Goal: Task Accomplishment & Management: Manage account settings

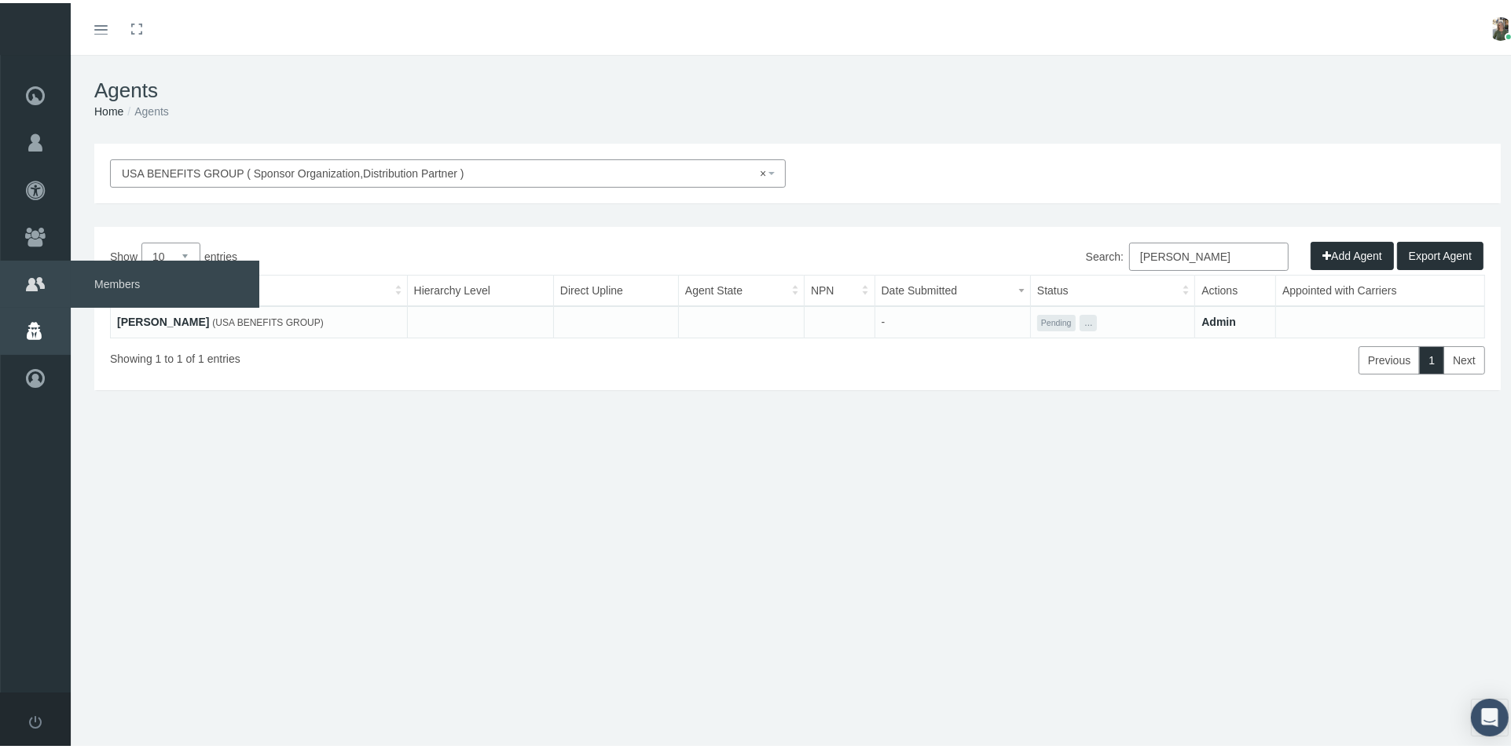
click at [119, 280] on span "Members" at bounding box center [165, 281] width 189 height 47
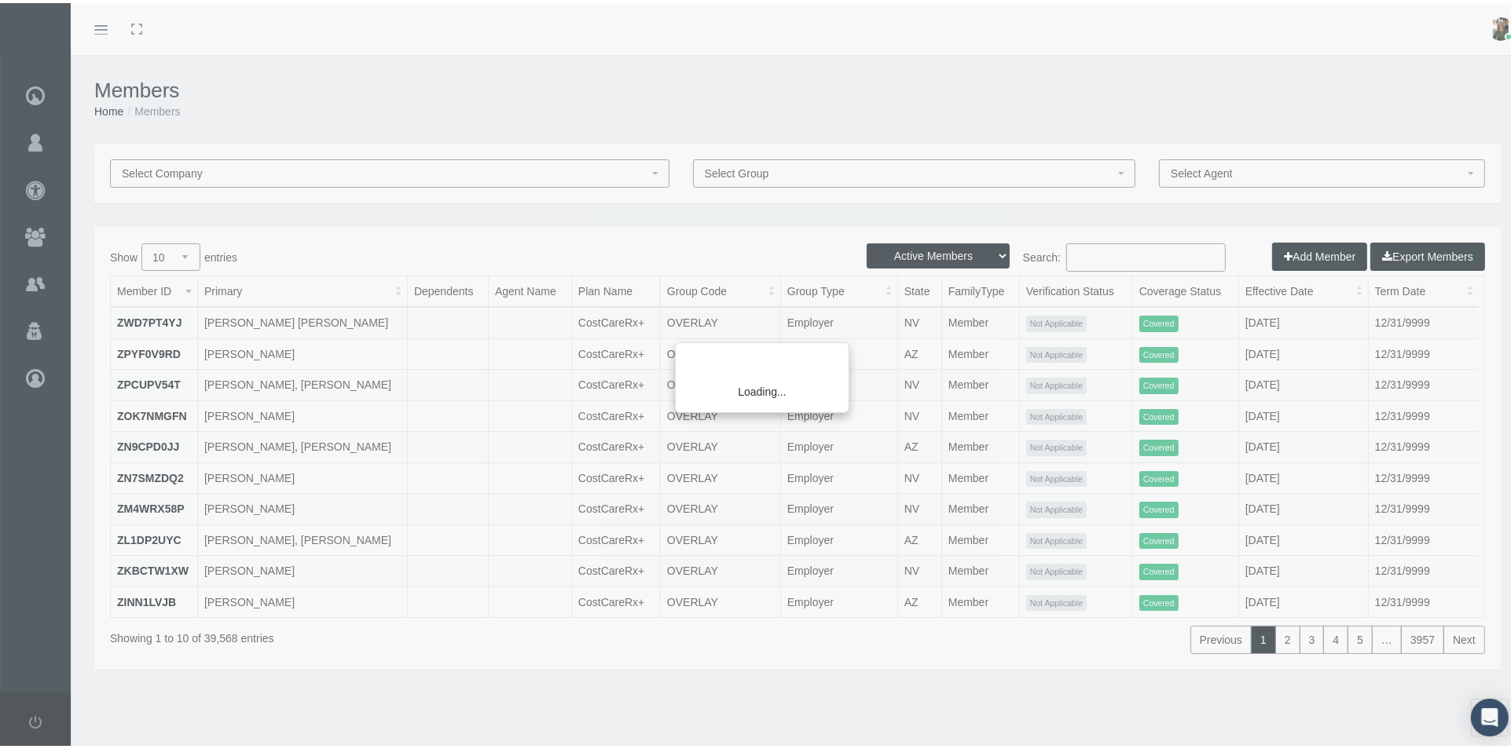
click at [1122, 252] on div "Loading..." at bounding box center [755, 374] width 1511 height 749
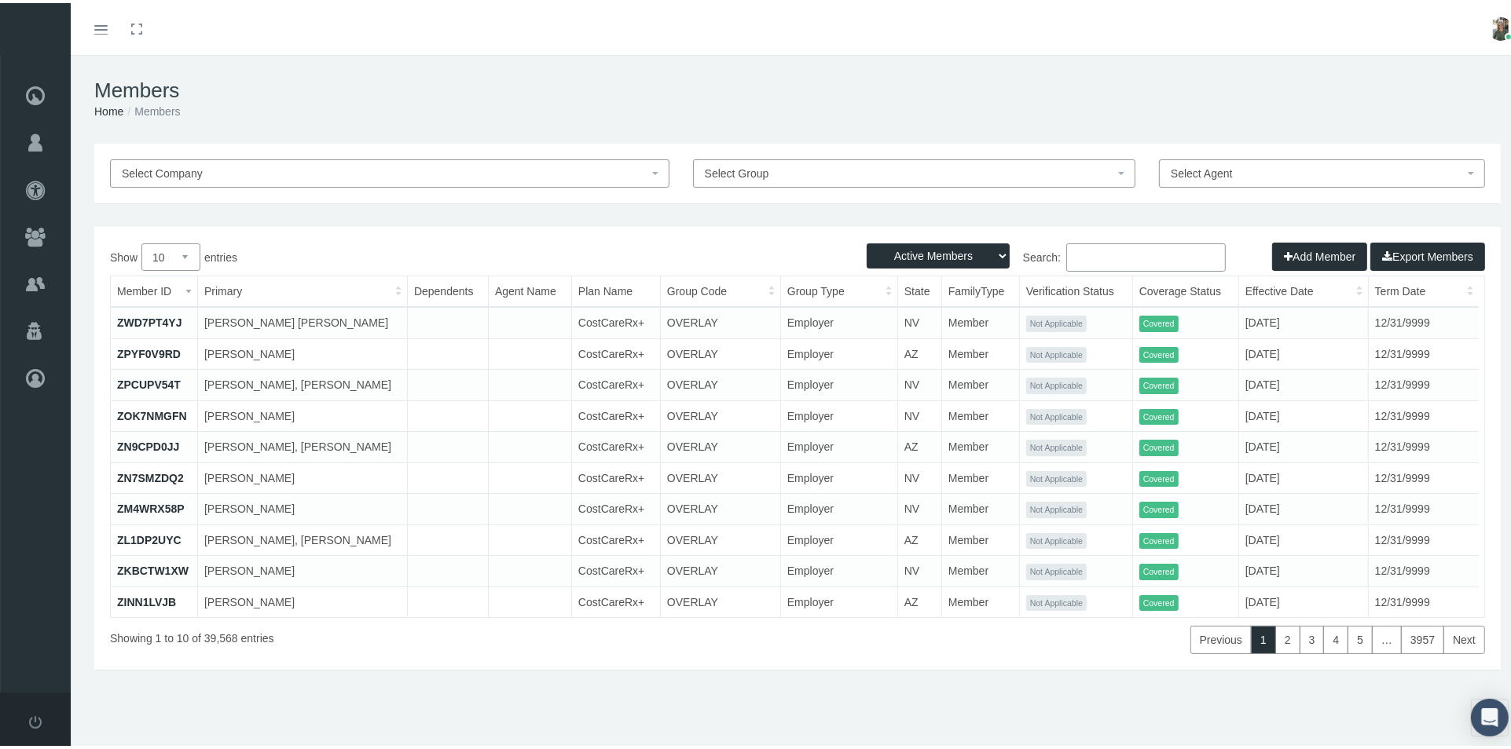
click at [1116, 255] on input "Search:" at bounding box center [1145, 254] width 159 height 28
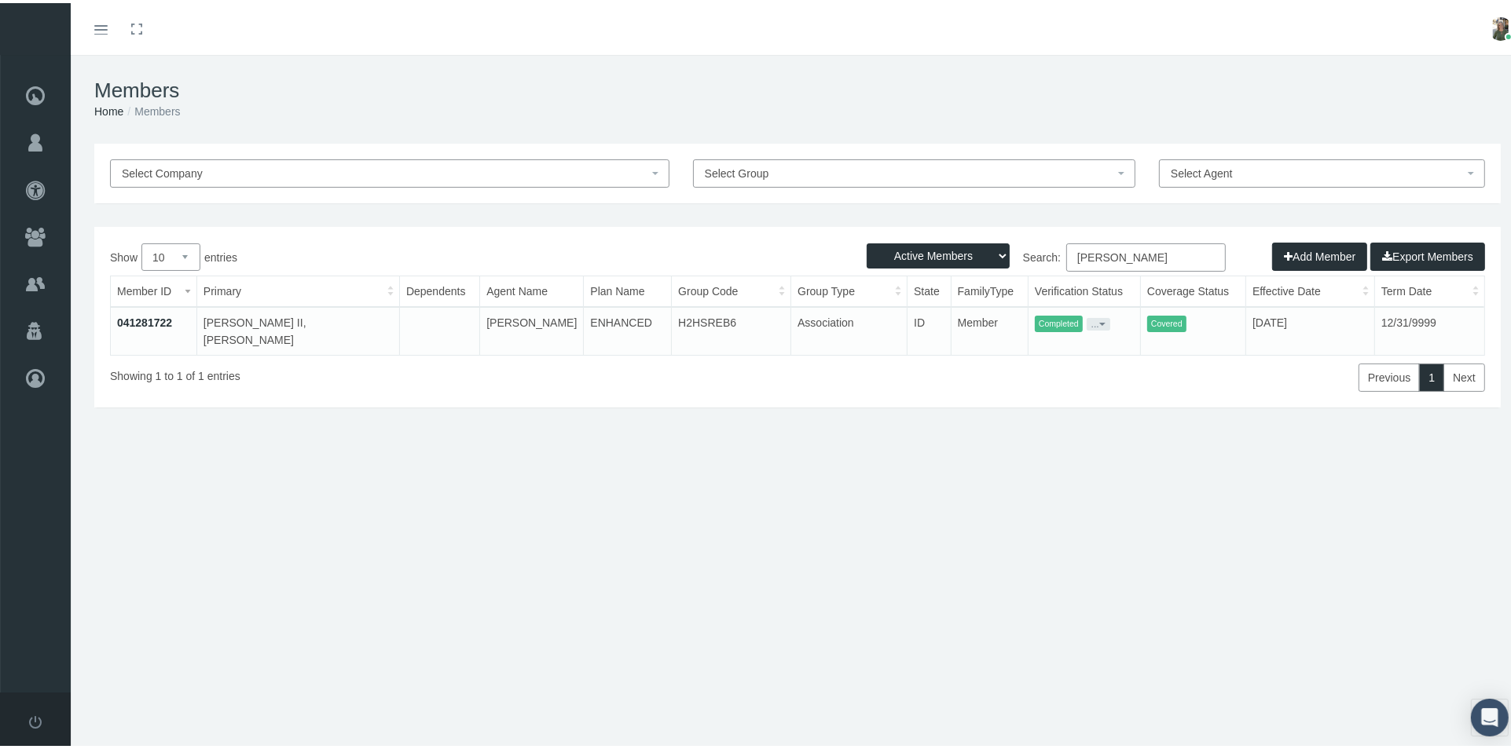
type input "don gibbs"
click at [159, 321] on link "041281722" at bounding box center [144, 319] width 55 height 13
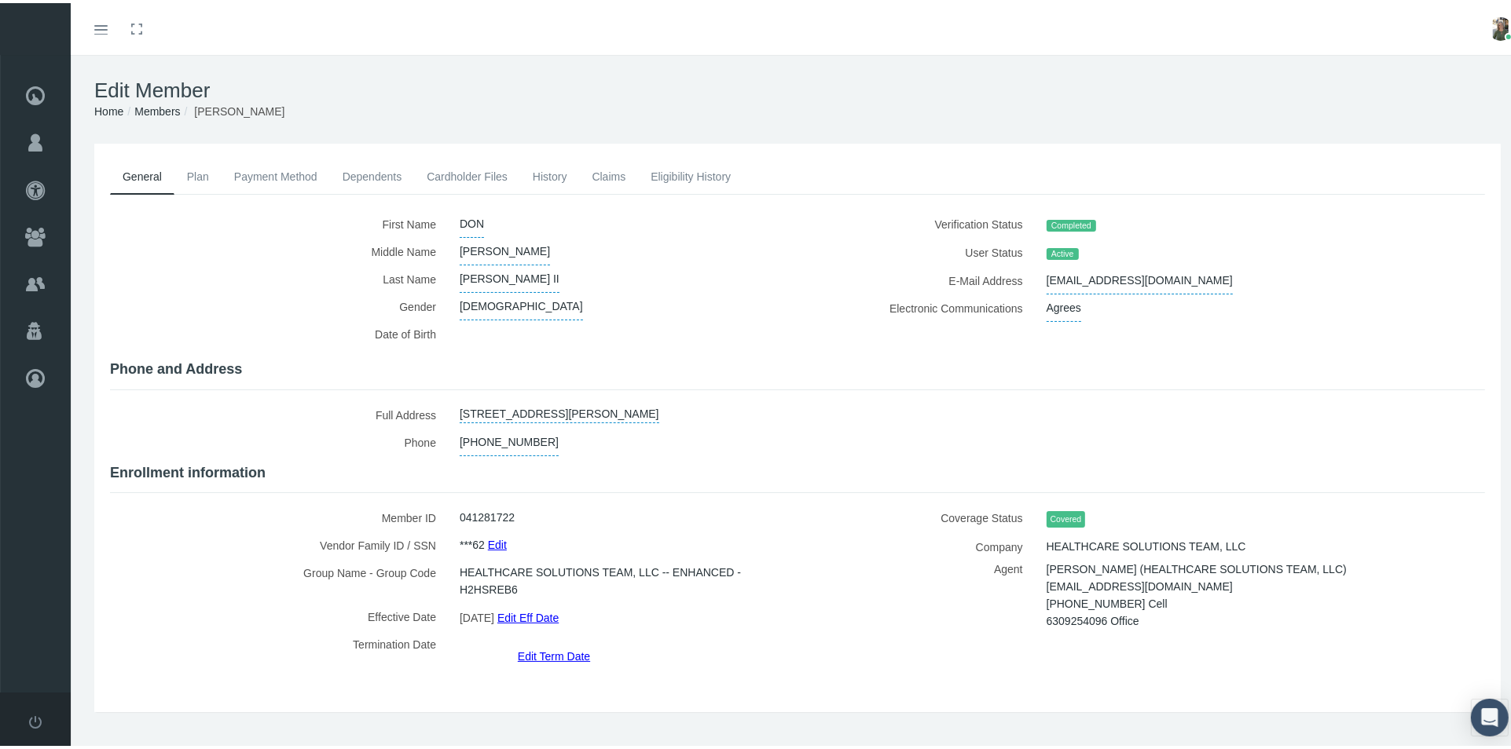
click at [537, 642] on link "Edit Term Date" at bounding box center [554, 653] width 72 height 23
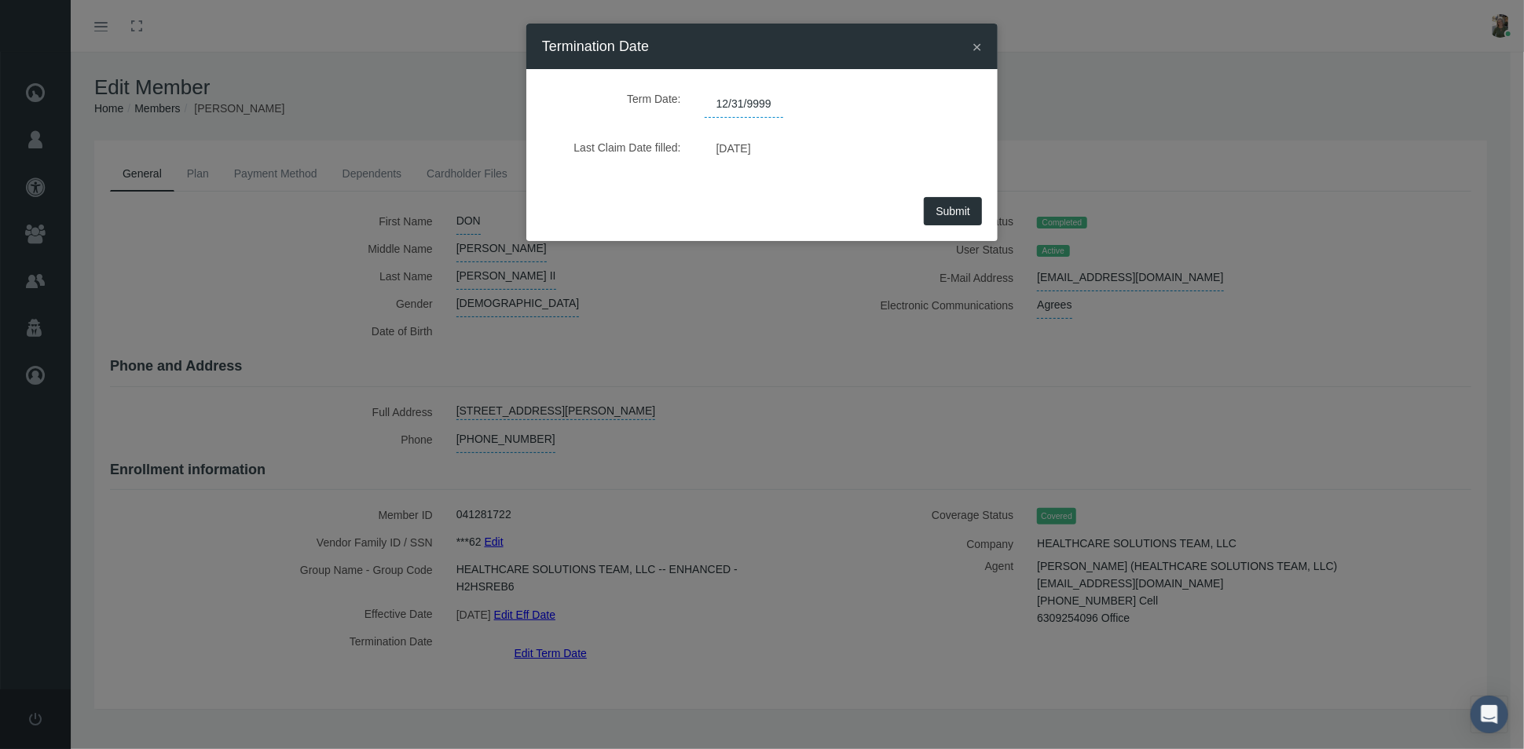
click at [773, 101] on span "12/31/9999" at bounding box center [744, 104] width 79 height 27
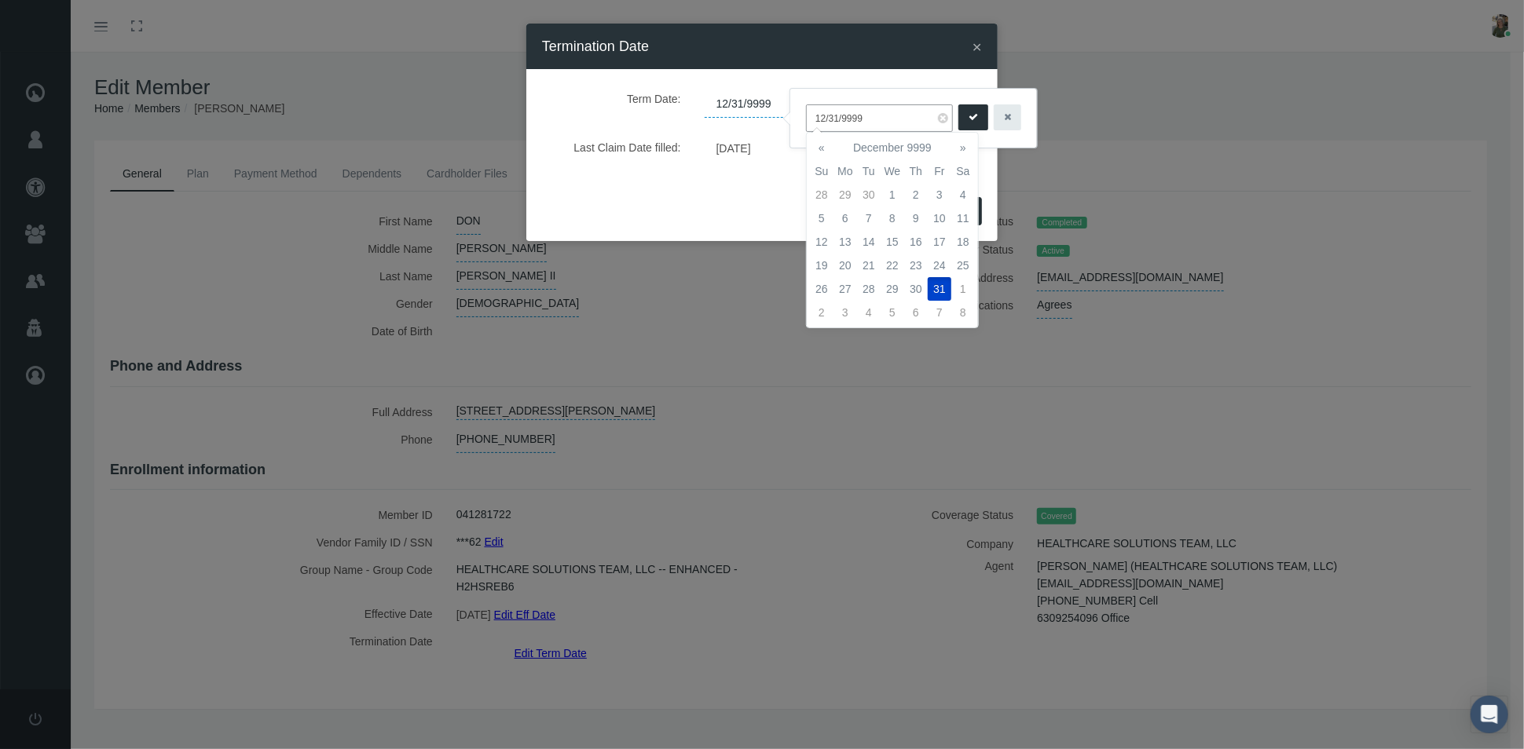
drag, startPoint x: 866, startPoint y: 120, endPoint x: 779, endPoint y: 115, distance: 86.6
click at [779, 115] on body "Toggle Fullscreen Toggle navigation Toggle menubar Toggle fullscreen Profile Lo…" at bounding box center [762, 374] width 1524 height 749
type input "1"
click at [936, 292] on td "31" at bounding box center [940, 289] width 24 height 24
type input "10/31/2025"
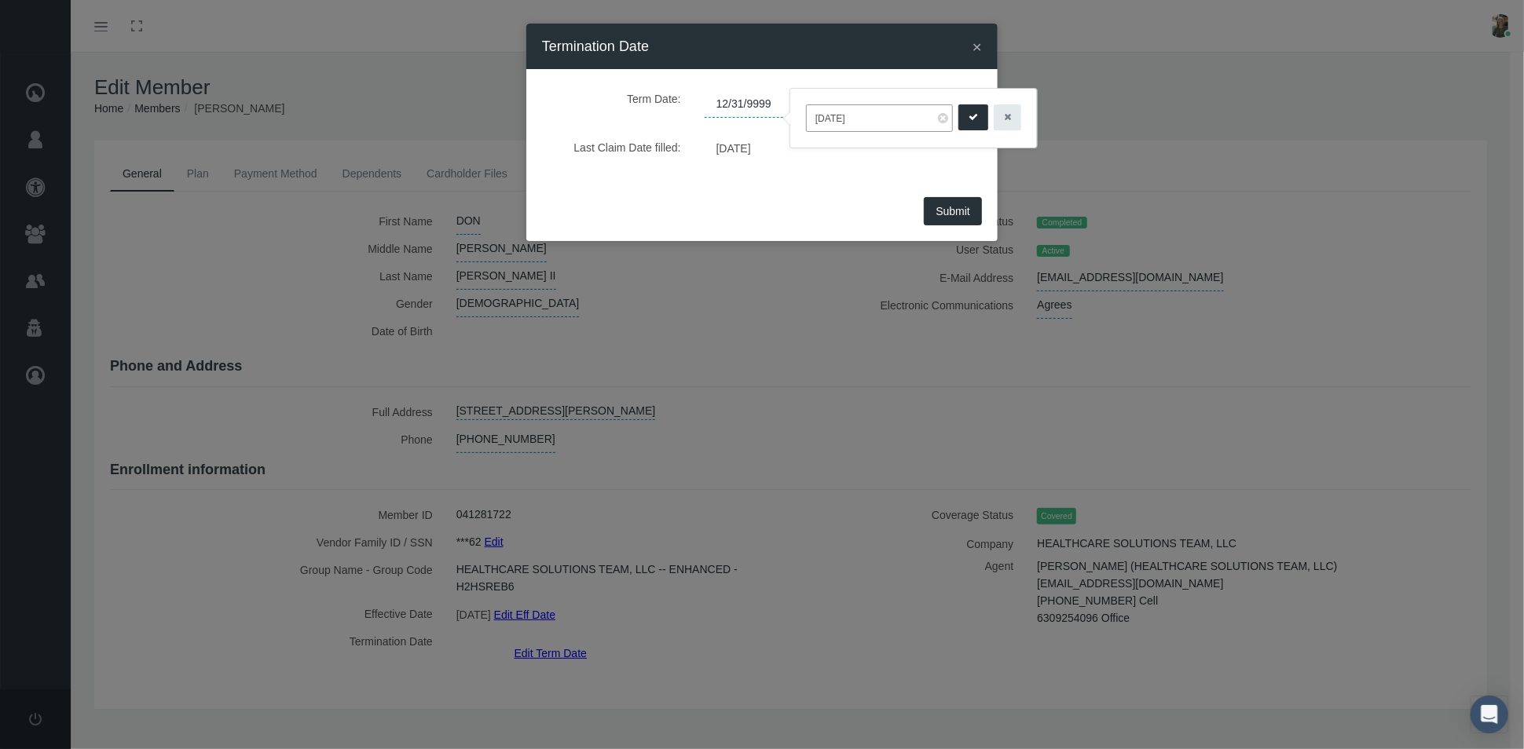
click at [969, 111] on icon "submit" at bounding box center [973, 117] width 9 height 15
click at [944, 218] on button "Submit" at bounding box center [953, 211] width 58 height 28
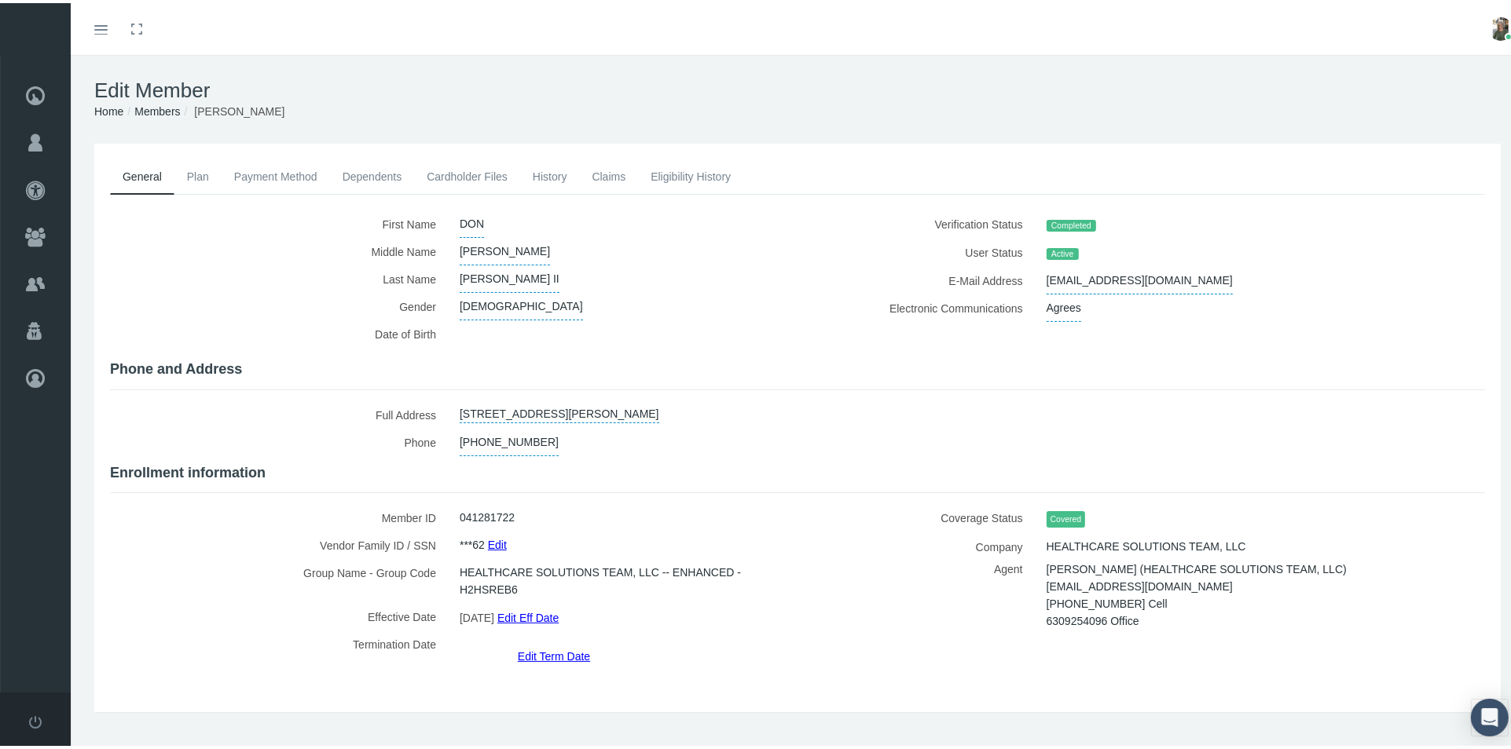
click at [613, 173] on link "Claims" at bounding box center [608, 173] width 59 height 35
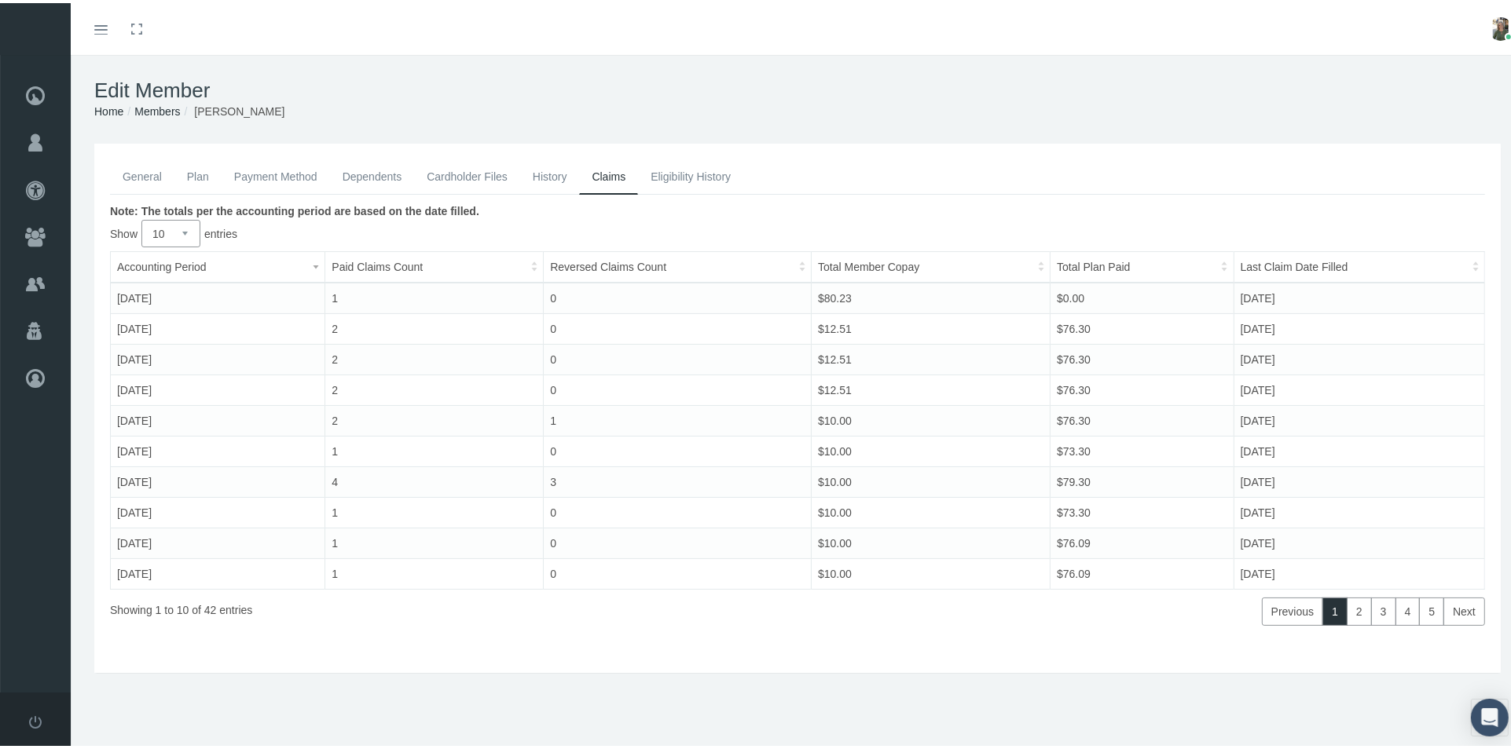
click at [661, 169] on link "Eligibility History" at bounding box center [690, 173] width 105 height 35
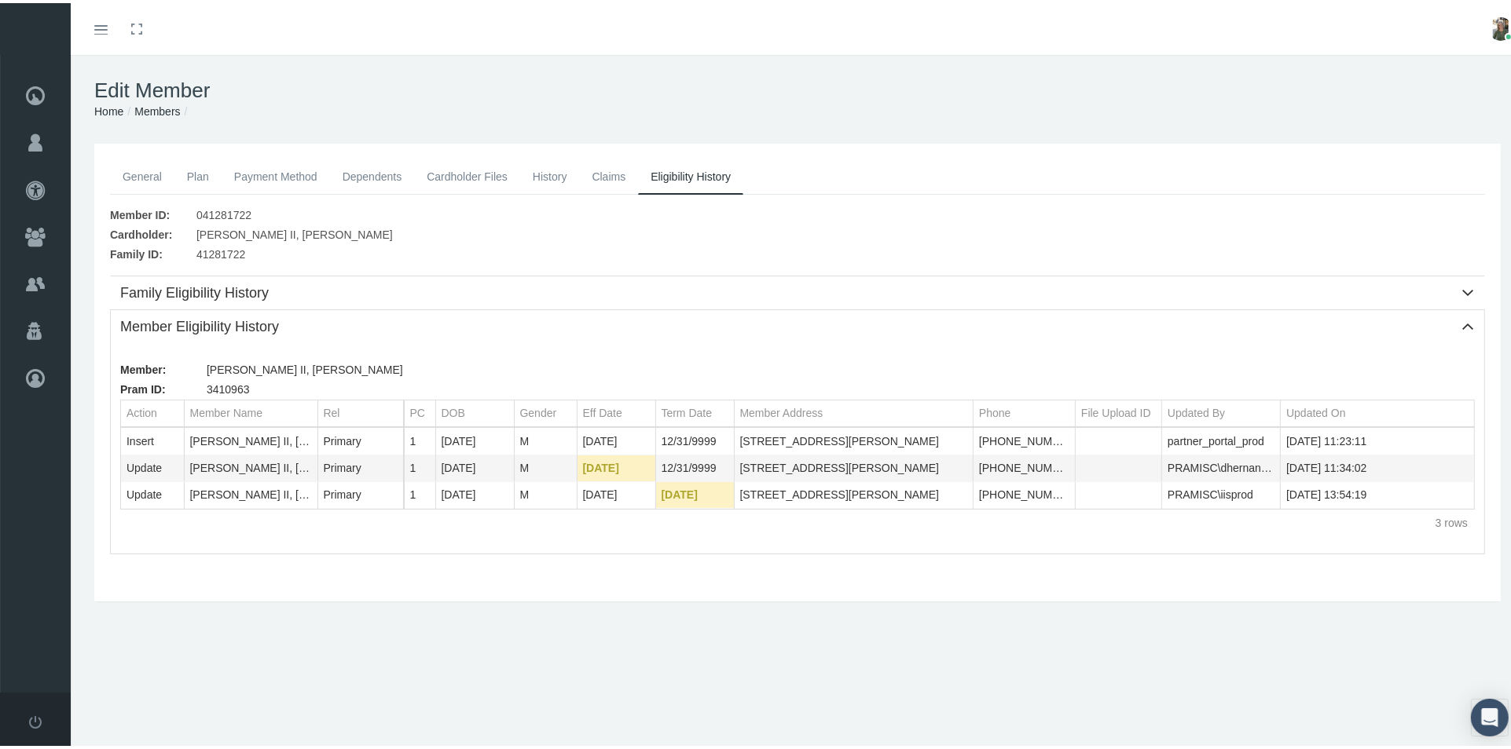
click at [560, 171] on link "History" at bounding box center [550, 173] width 60 height 35
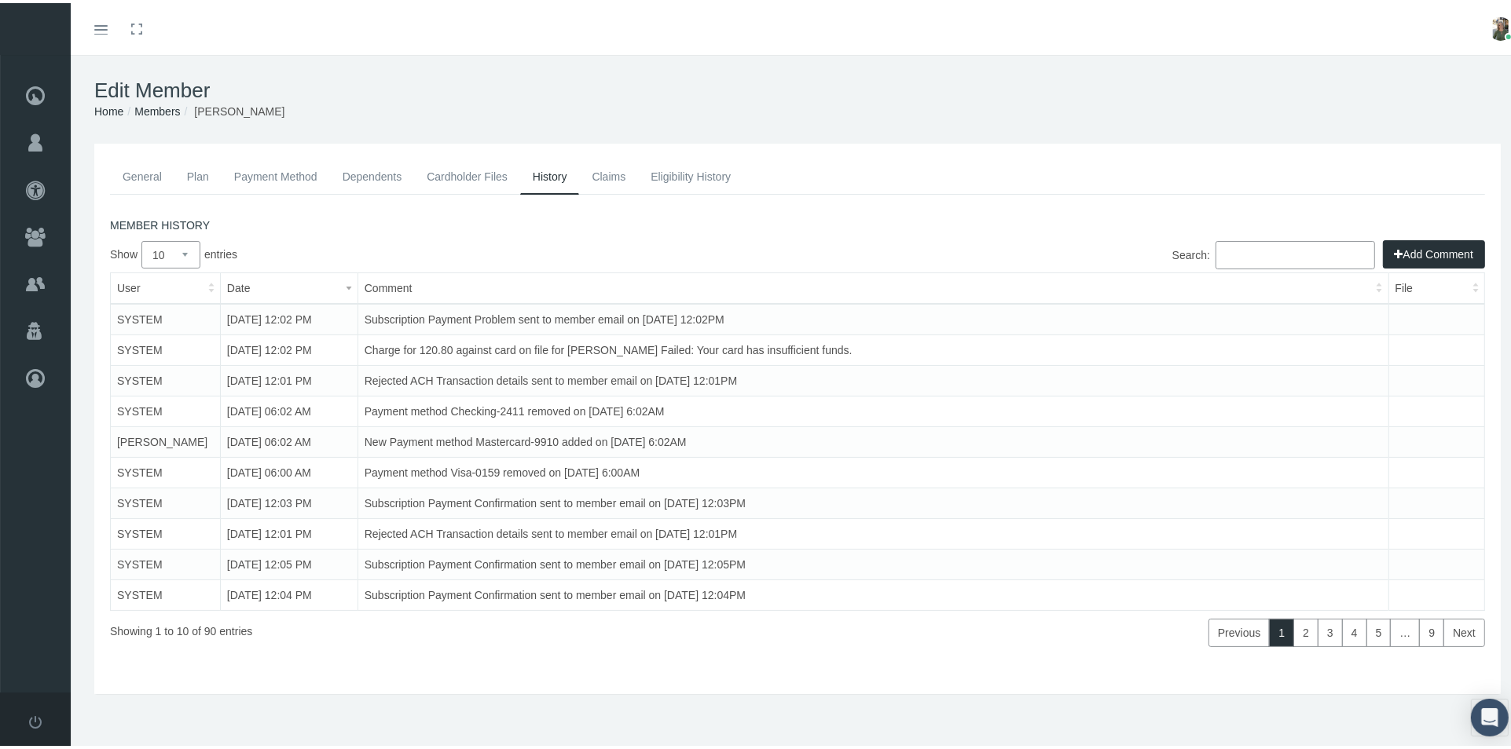
click at [1420, 240] on button "Add Comment" at bounding box center [1434, 251] width 102 height 28
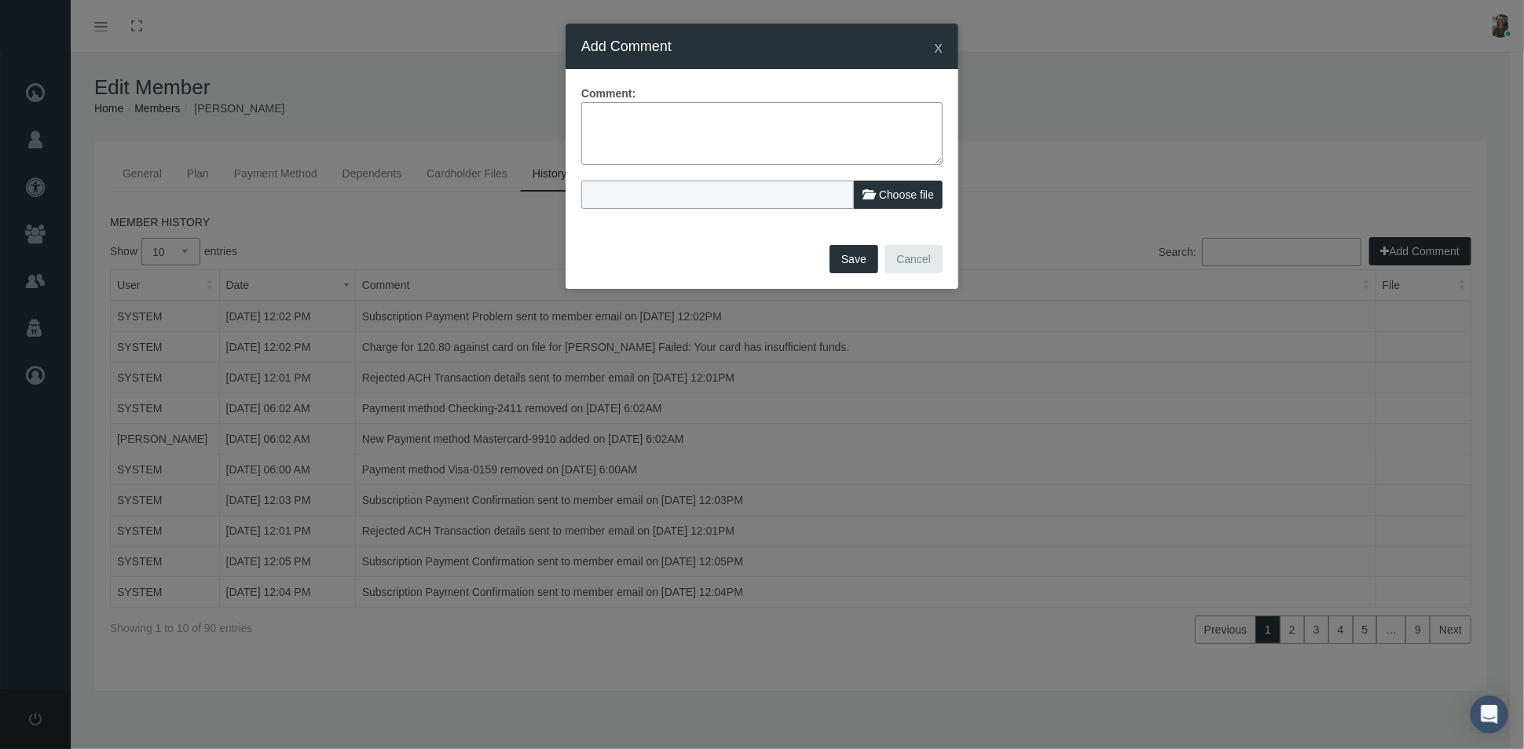
click at [742, 114] on textarea at bounding box center [761, 133] width 361 height 63
type textarea "Mbr/agent reached out for mbr to be termed."
click at [895, 196] on span "Choose file" at bounding box center [906, 195] width 55 height 13
click at [790, 196] on input "Choose file" at bounding box center [685, 192] width 208 height 22
type input "C:\fakepath\Don Gibbs-signed pram.pdf"
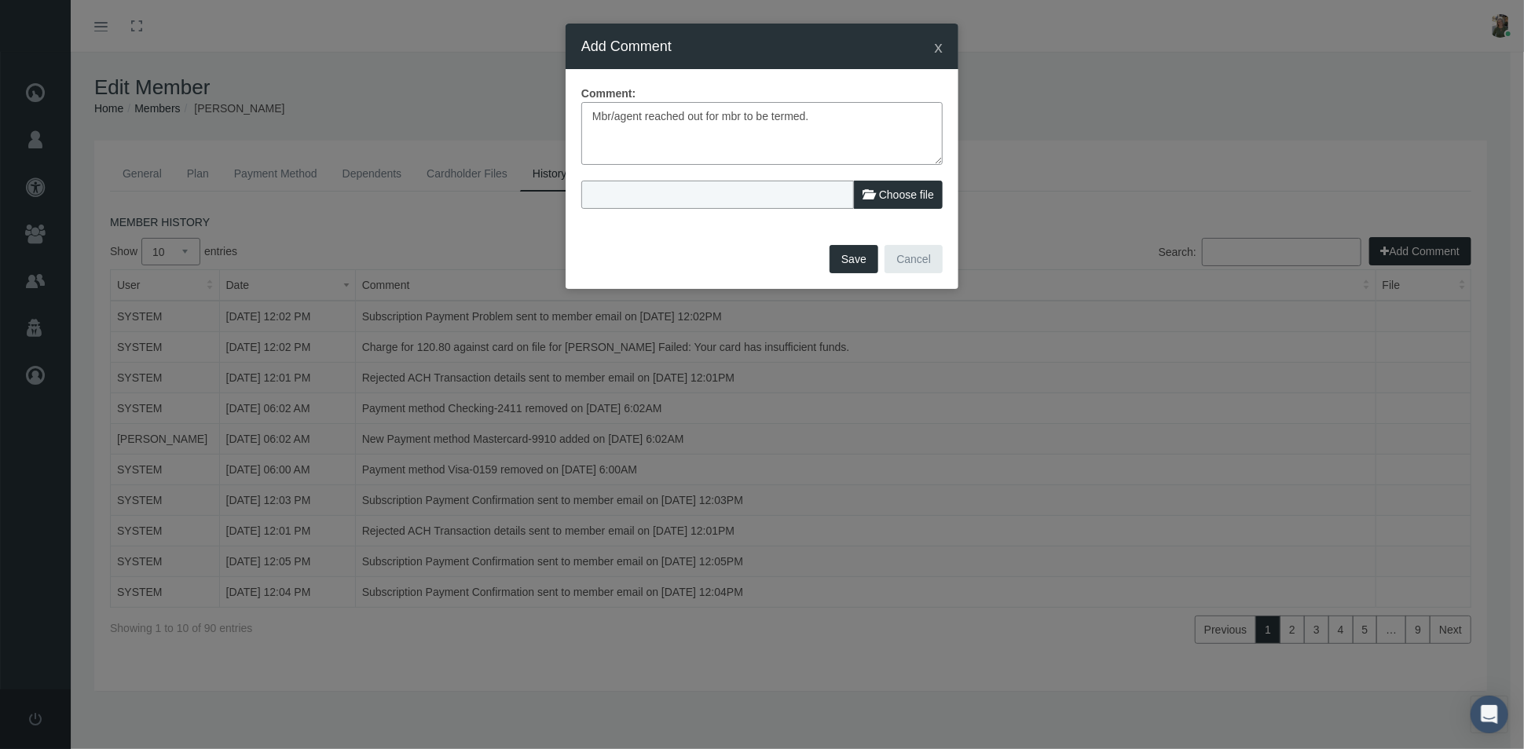
type input "Don Gibbs-signed pram.pdf"
click at [823, 120] on textarea "Mbr/agent reached out for mbr to be termed." at bounding box center [761, 133] width 361 height 63
type textarea "Mbr/agent reached out for mbr to be termed."
click at [864, 262] on button "Save" at bounding box center [854, 259] width 49 height 28
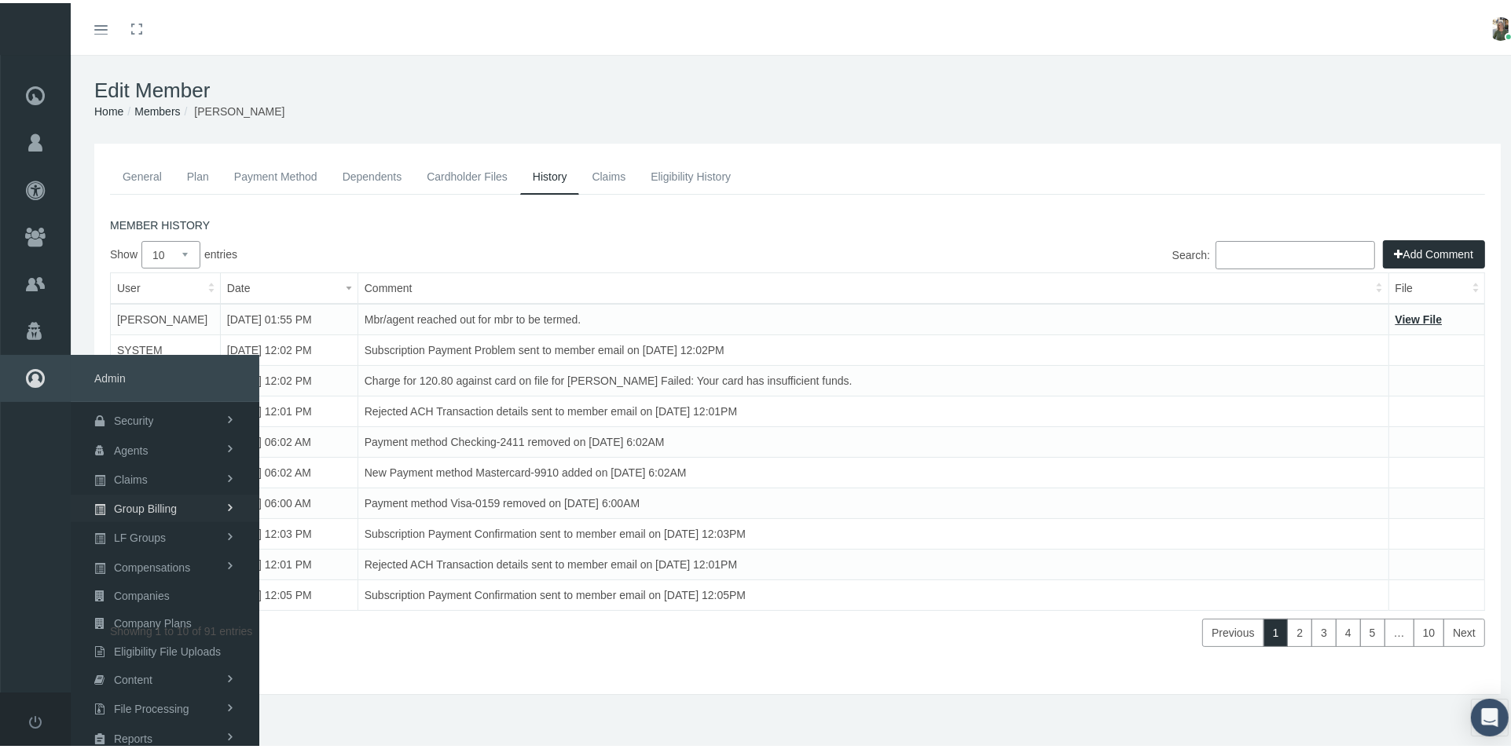
click at [135, 510] on span "Group Billing" at bounding box center [145, 506] width 63 height 27
click at [126, 614] on span "Payments" at bounding box center [118, 620] width 49 height 27
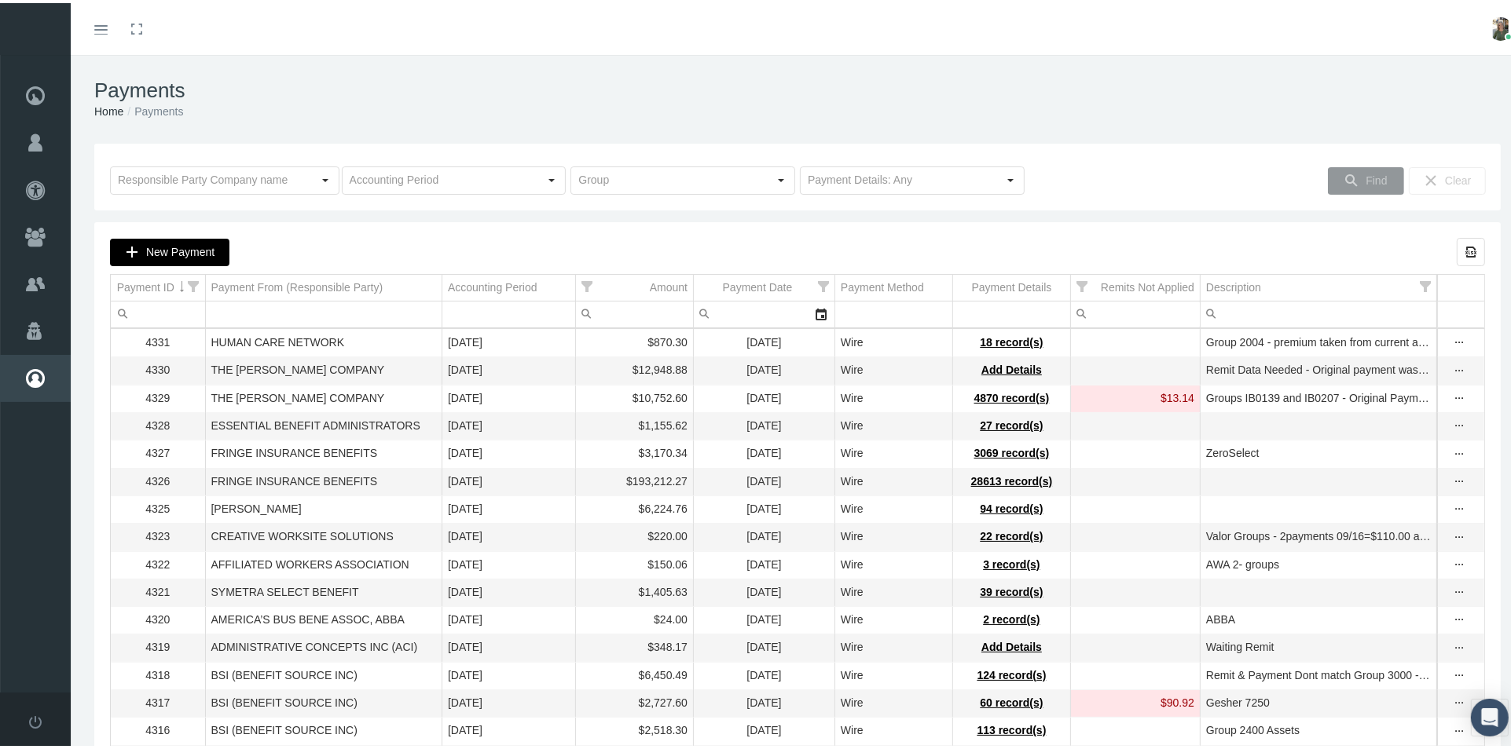
click at [153, 245] on span "New Payment" at bounding box center [180, 249] width 68 height 13
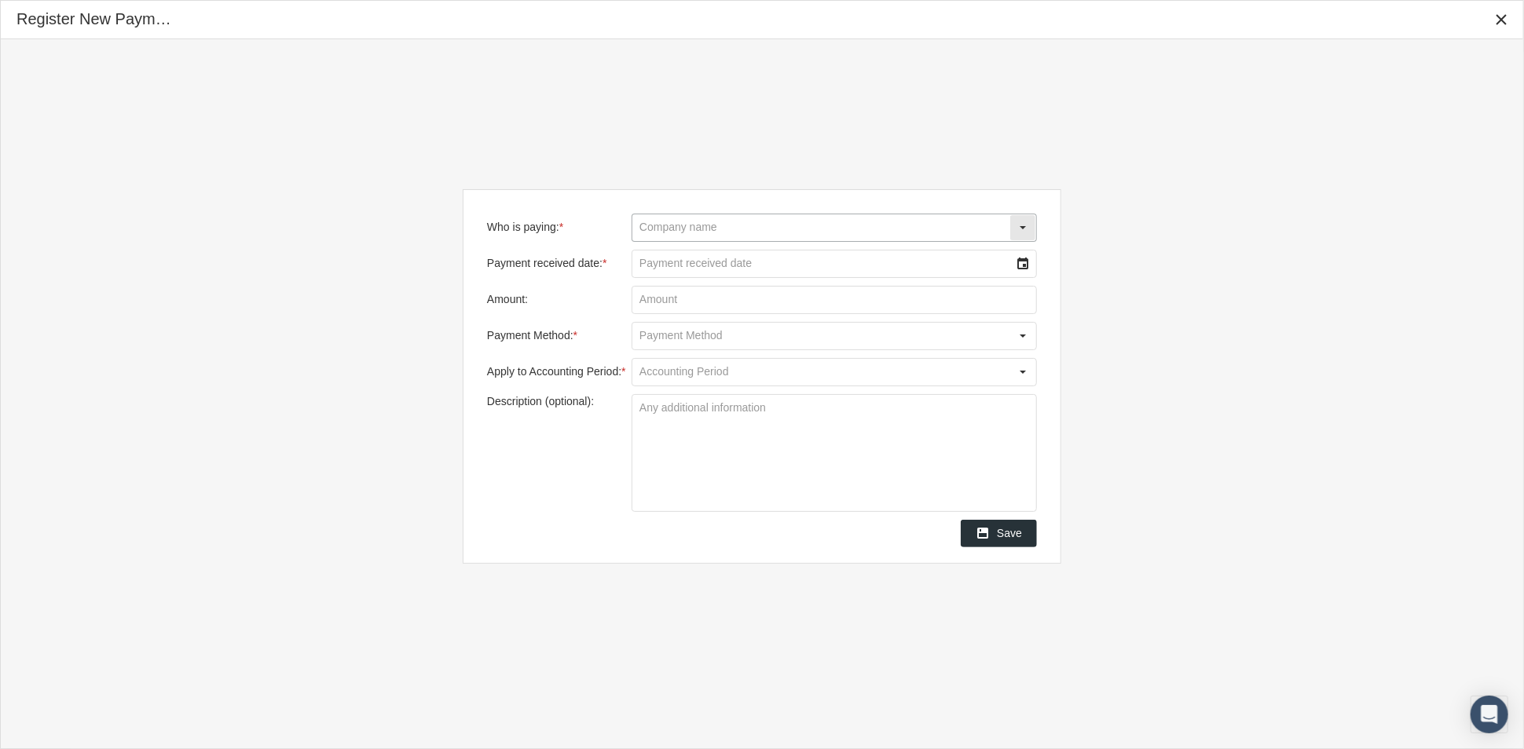
click at [768, 237] on input "Who is paying: *" at bounding box center [820, 227] width 377 height 27
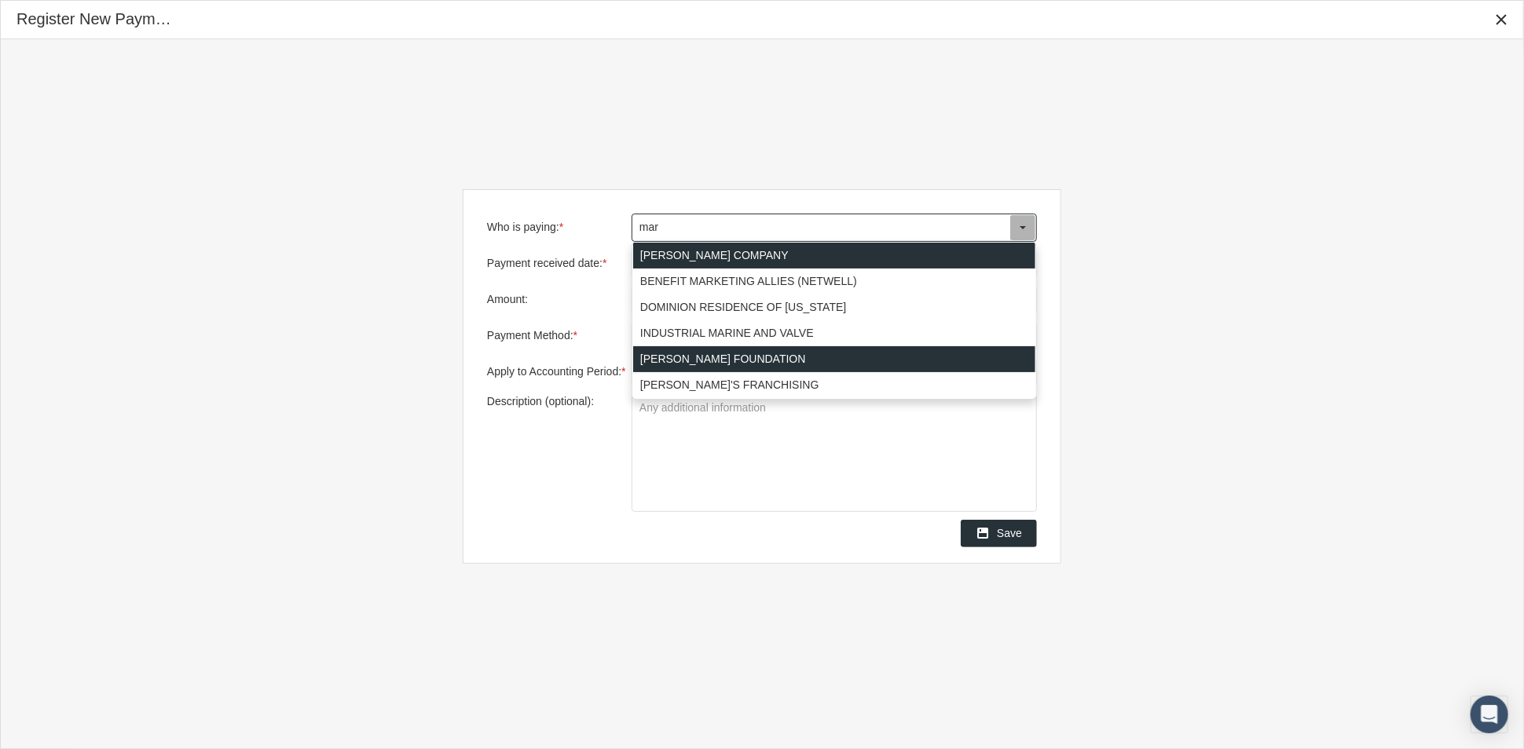
click at [768, 351] on div "MARAVILLA FOUNDATION" at bounding box center [834, 359] width 402 height 26
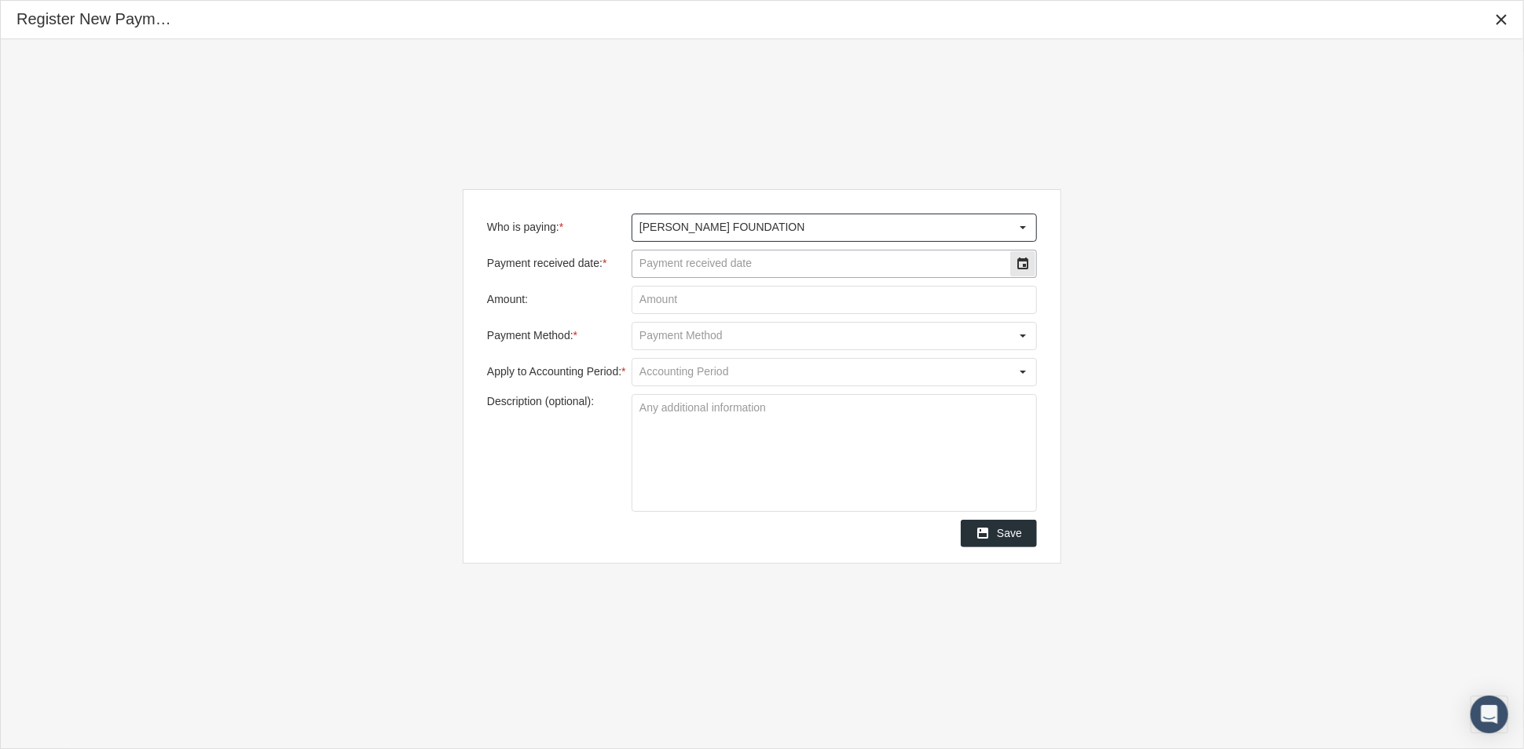
type input "MARAVILLA FOUNDATION"
click at [811, 268] on input "Payment received date: *" at bounding box center [820, 264] width 377 height 27
click at [846, 306] on input "Amount:" at bounding box center [834, 300] width 404 height 27
click at [867, 274] on input "Payment received date: *" at bounding box center [820, 264] width 377 height 27
click at [1012, 270] on div "Select" at bounding box center [1022, 263] width 25 height 25
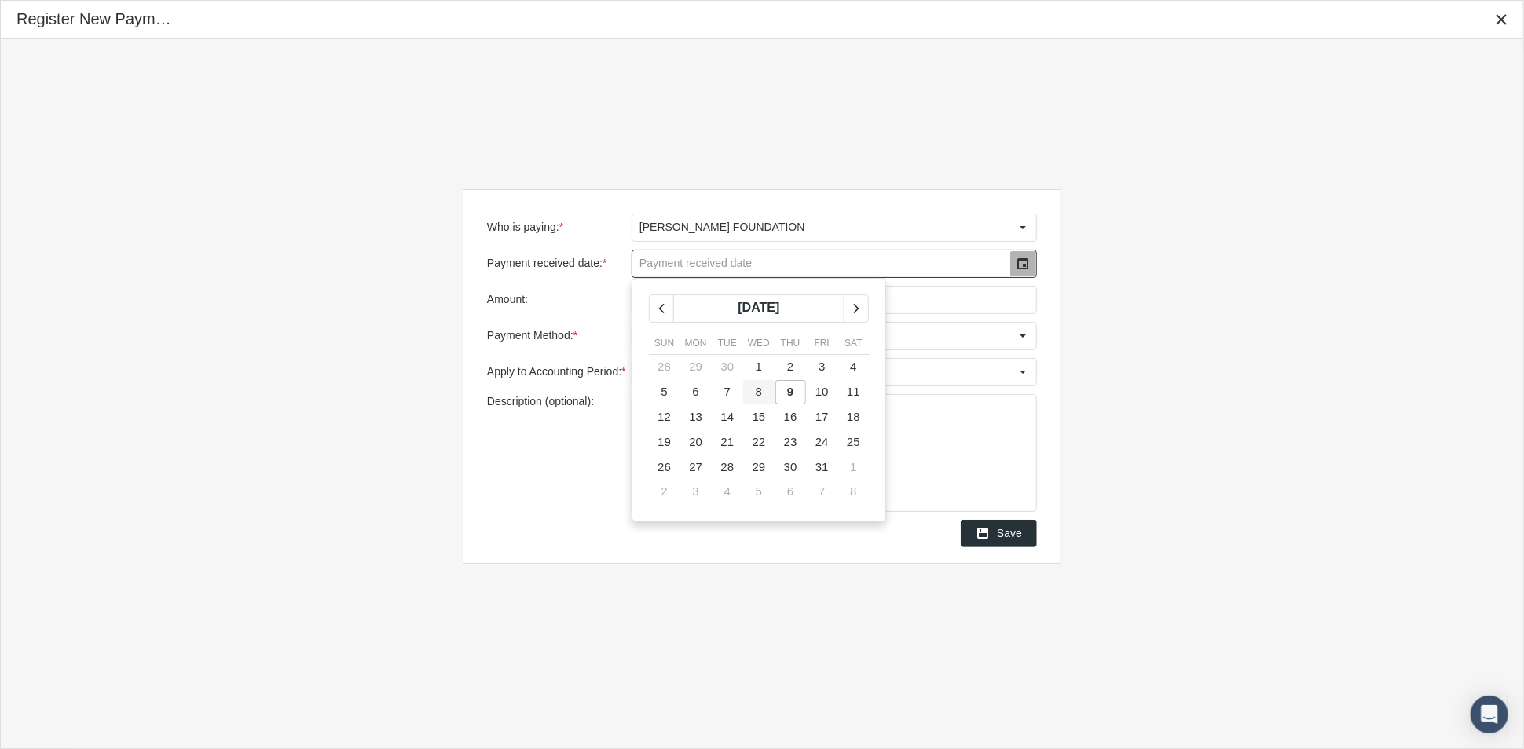
click at [761, 388] on span "8" at bounding box center [759, 391] width 6 height 13
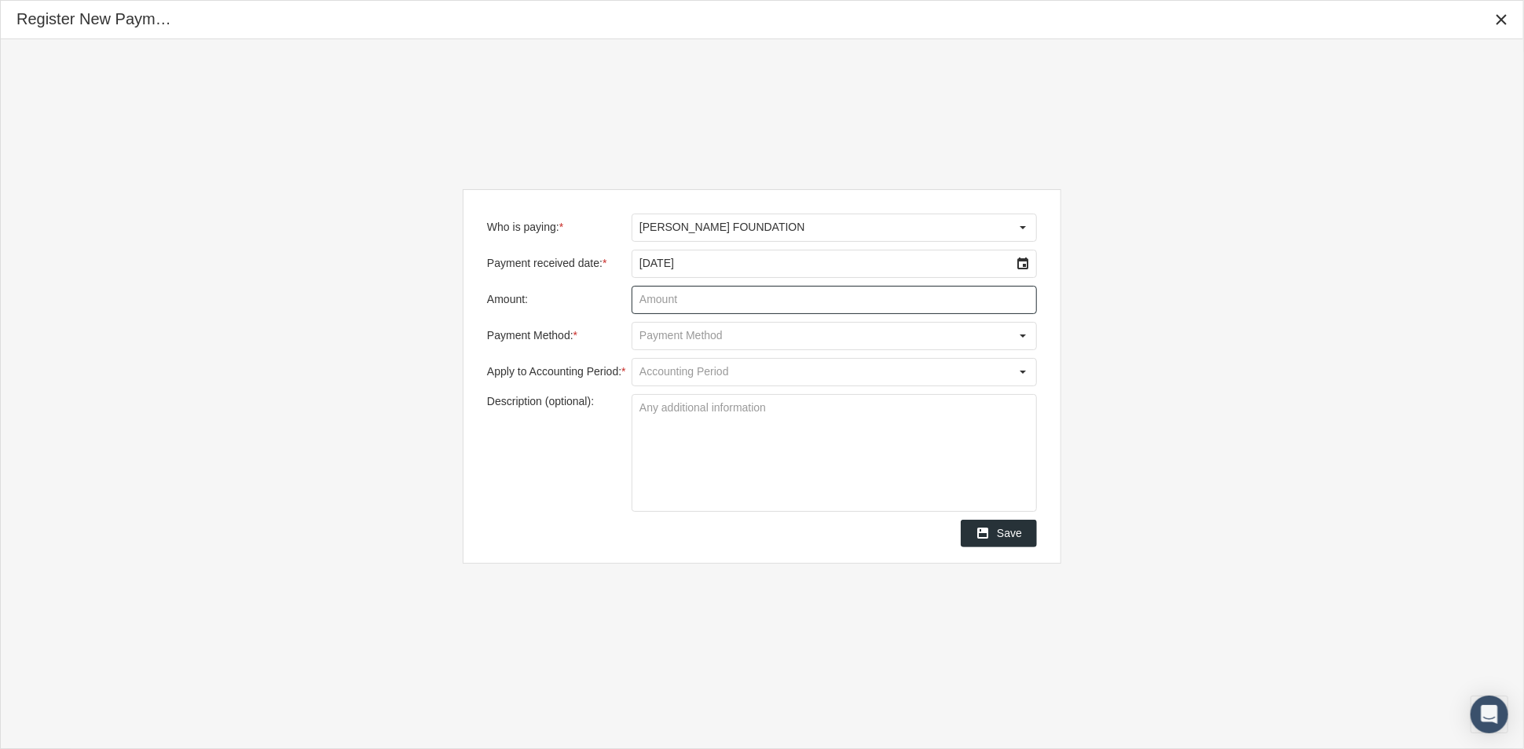
click at [806, 291] on input "Amount:" at bounding box center [834, 300] width 404 height 27
type input "$ 13,284.00"
click at [1019, 332] on div "Select" at bounding box center [1022, 336] width 25 height 25
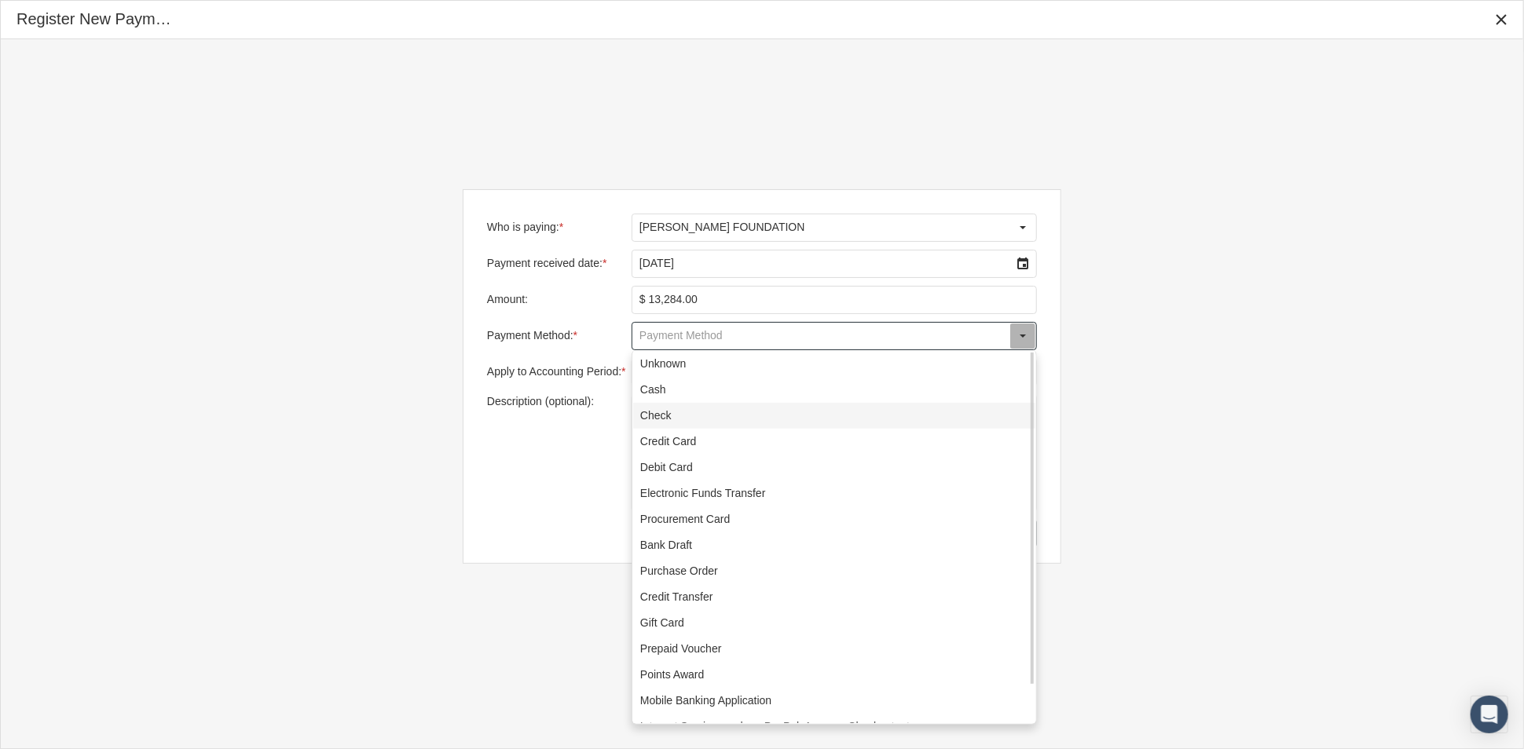
click at [917, 420] on div "Check" at bounding box center [834, 416] width 402 height 26
type input "Check"
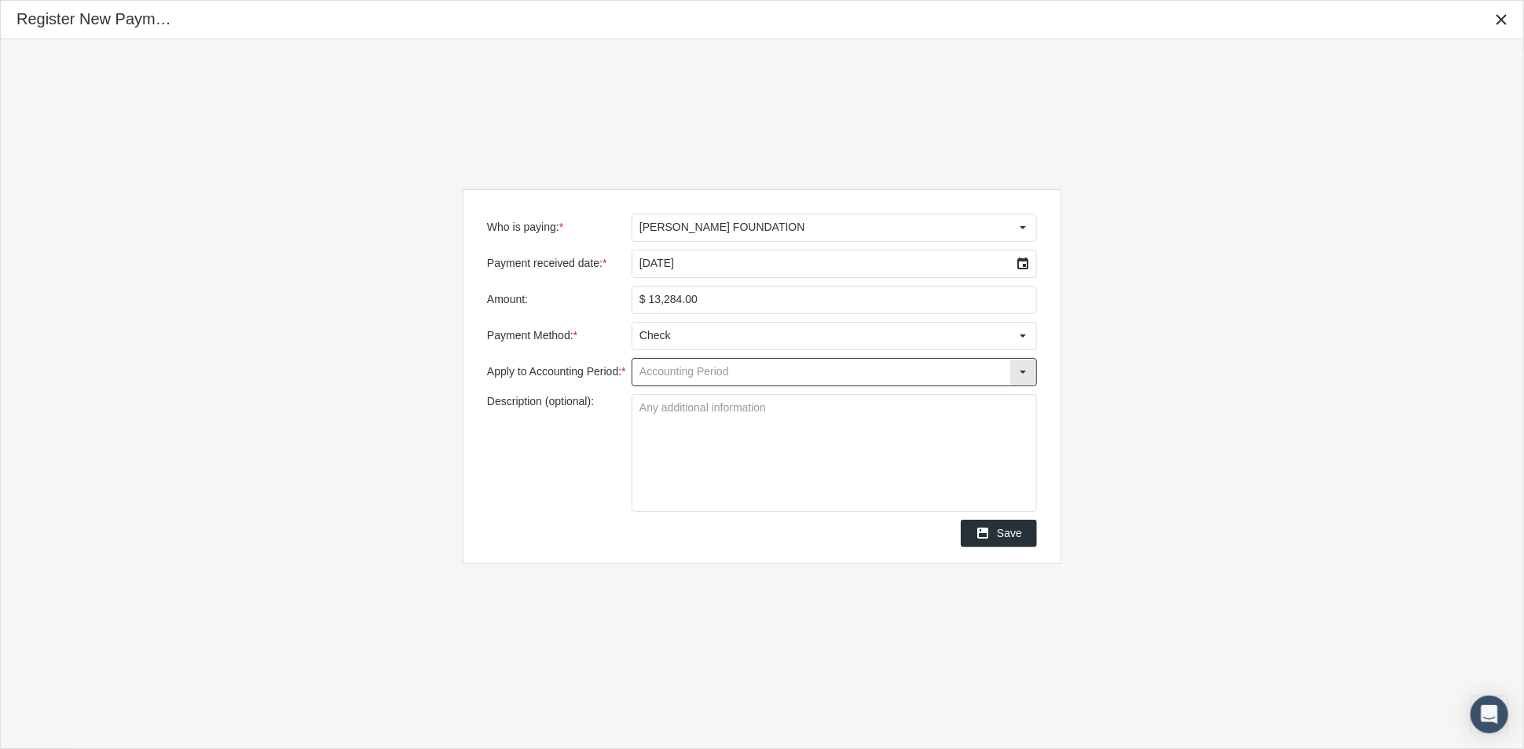
click at [840, 375] on input "Apply to Accounting Period: *" at bounding box center [820, 372] width 377 height 27
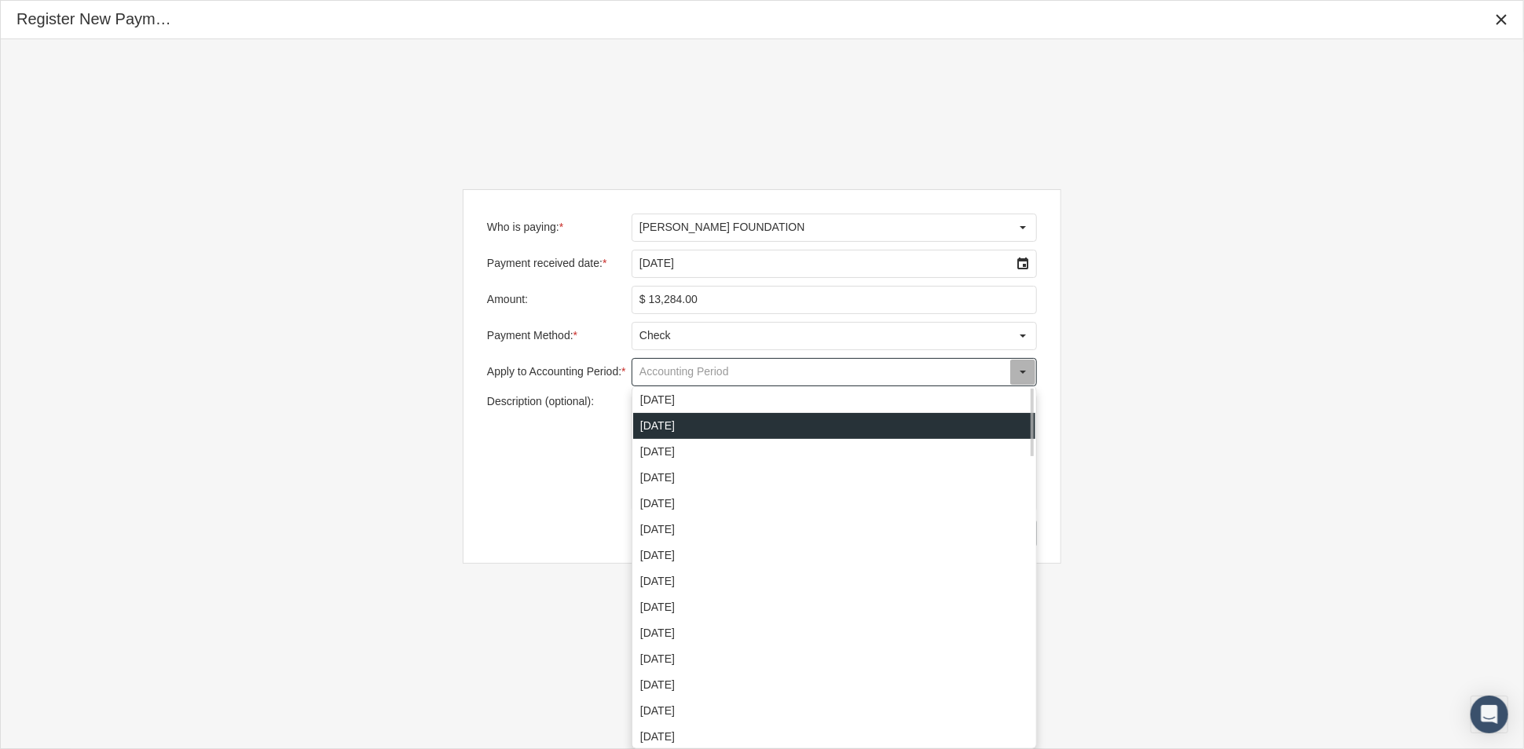
click at [812, 417] on div "October 2025" at bounding box center [834, 426] width 402 height 26
type input "October 2025"
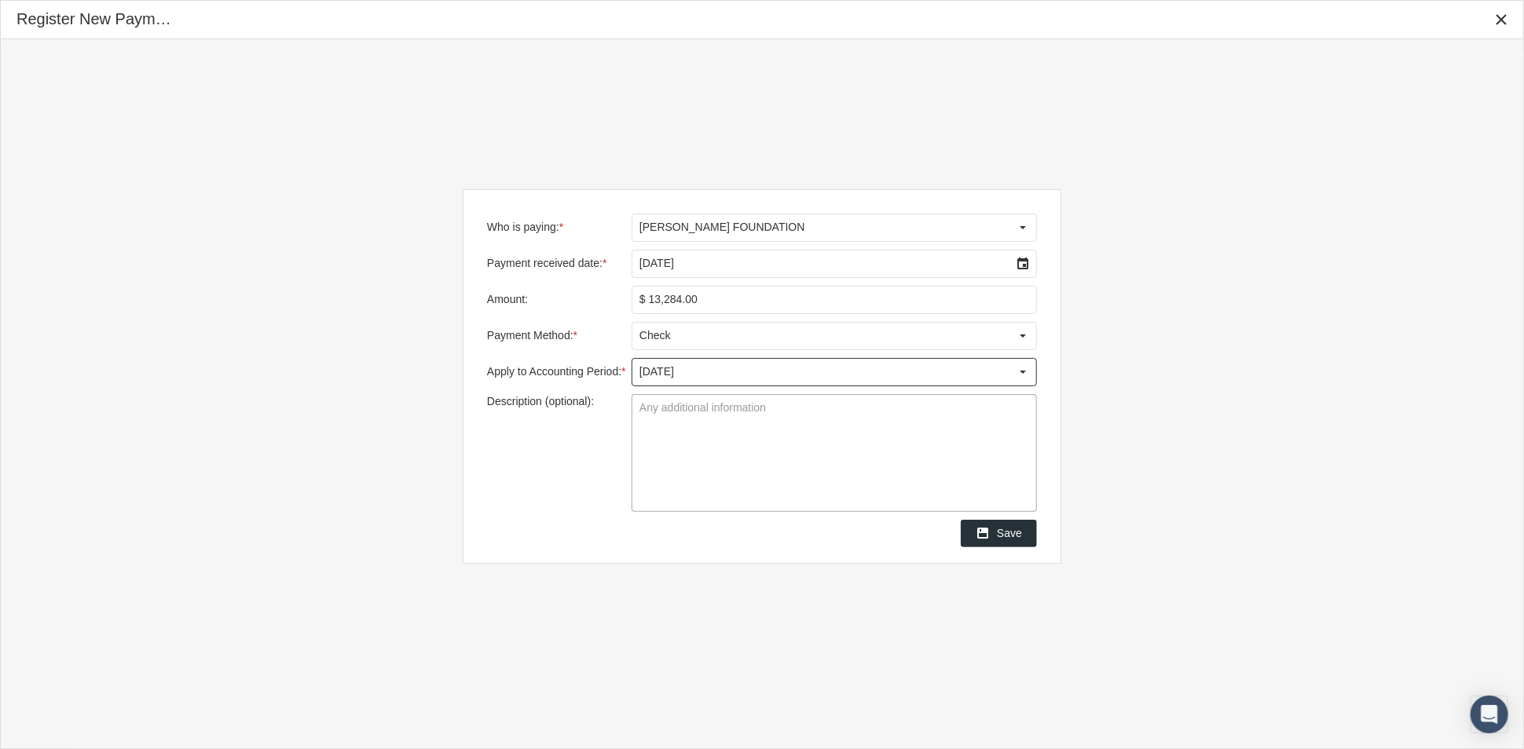
click at [805, 423] on textarea "Description (optional):" at bounding box center [834, 453] width 404 height 116
type textarea "Check # 2642"
click at [1006, 537] on span "Save" at bounding box center [1009, 533] width 25 height 13
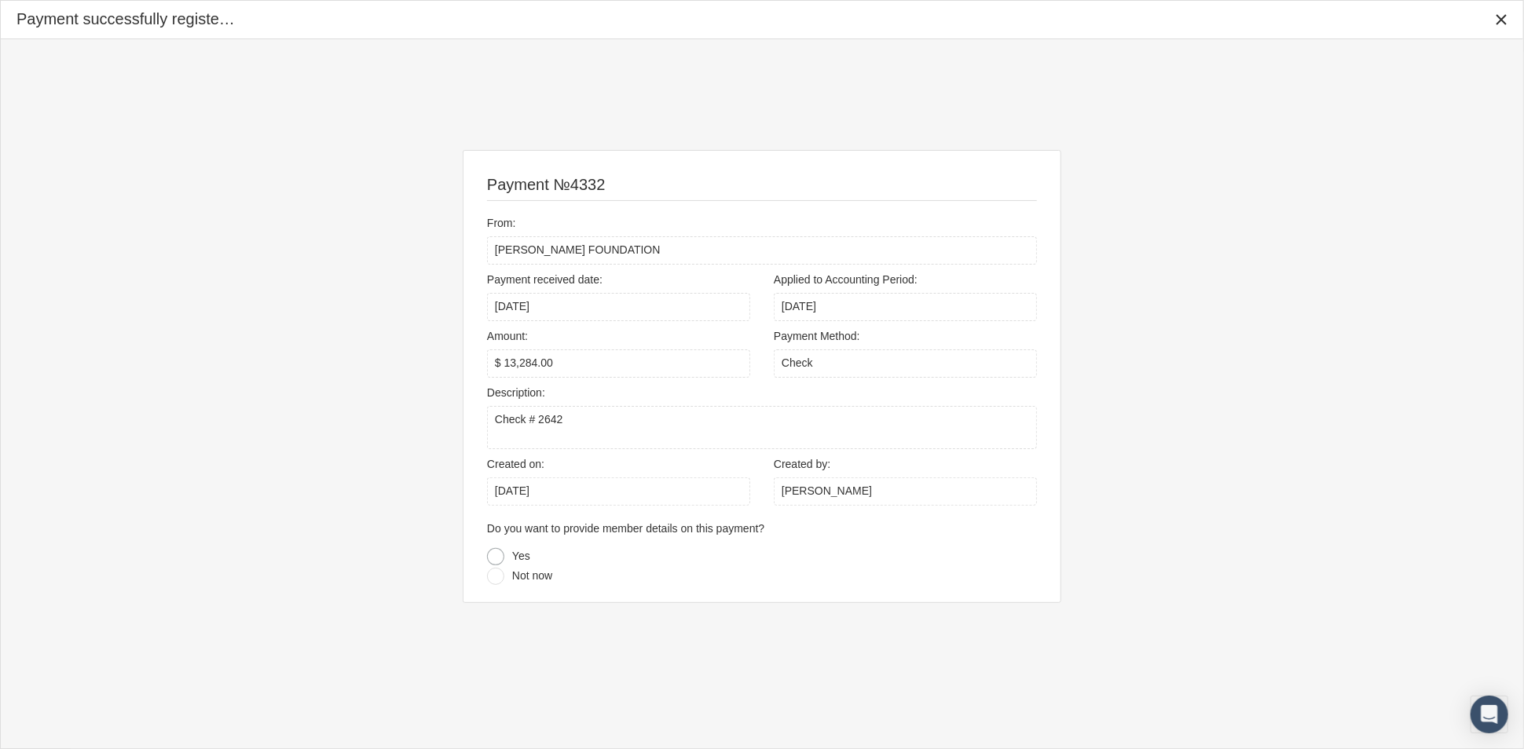
click at [495, 559] on div at bounding box center [495, 556] width 17 height 17
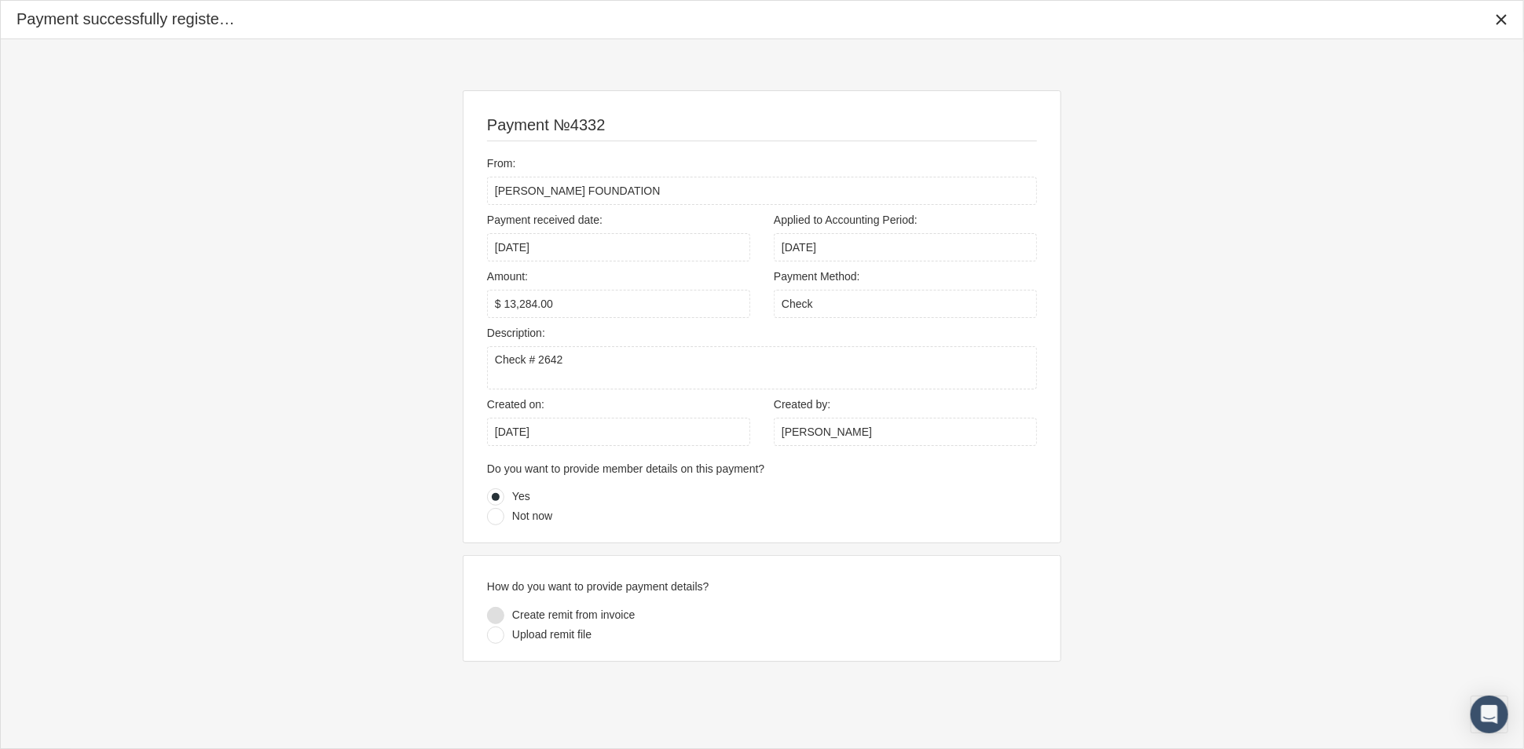
click at [497, 615] on div at bounding box center [495, 615] width 17 height 17
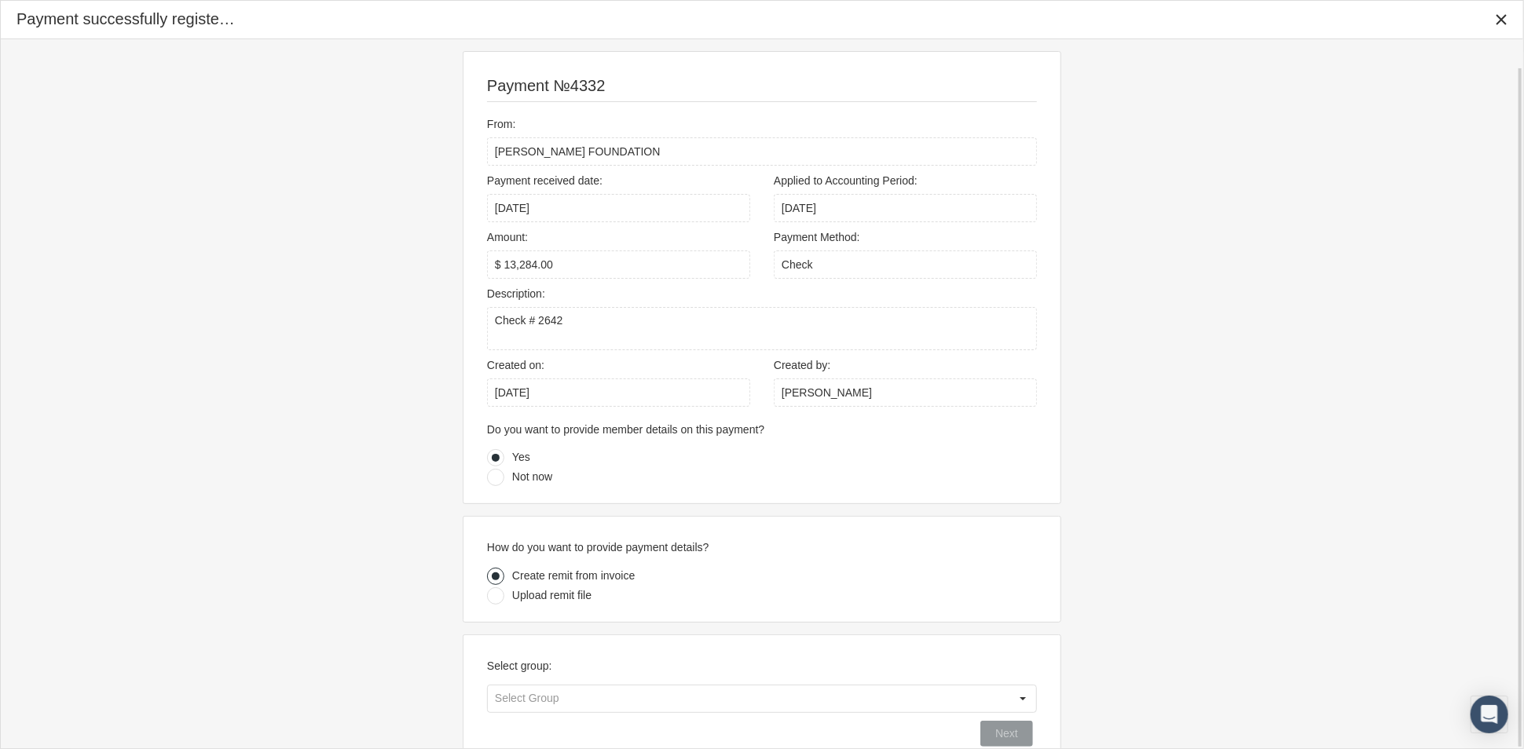
scroll to position [28, 0]
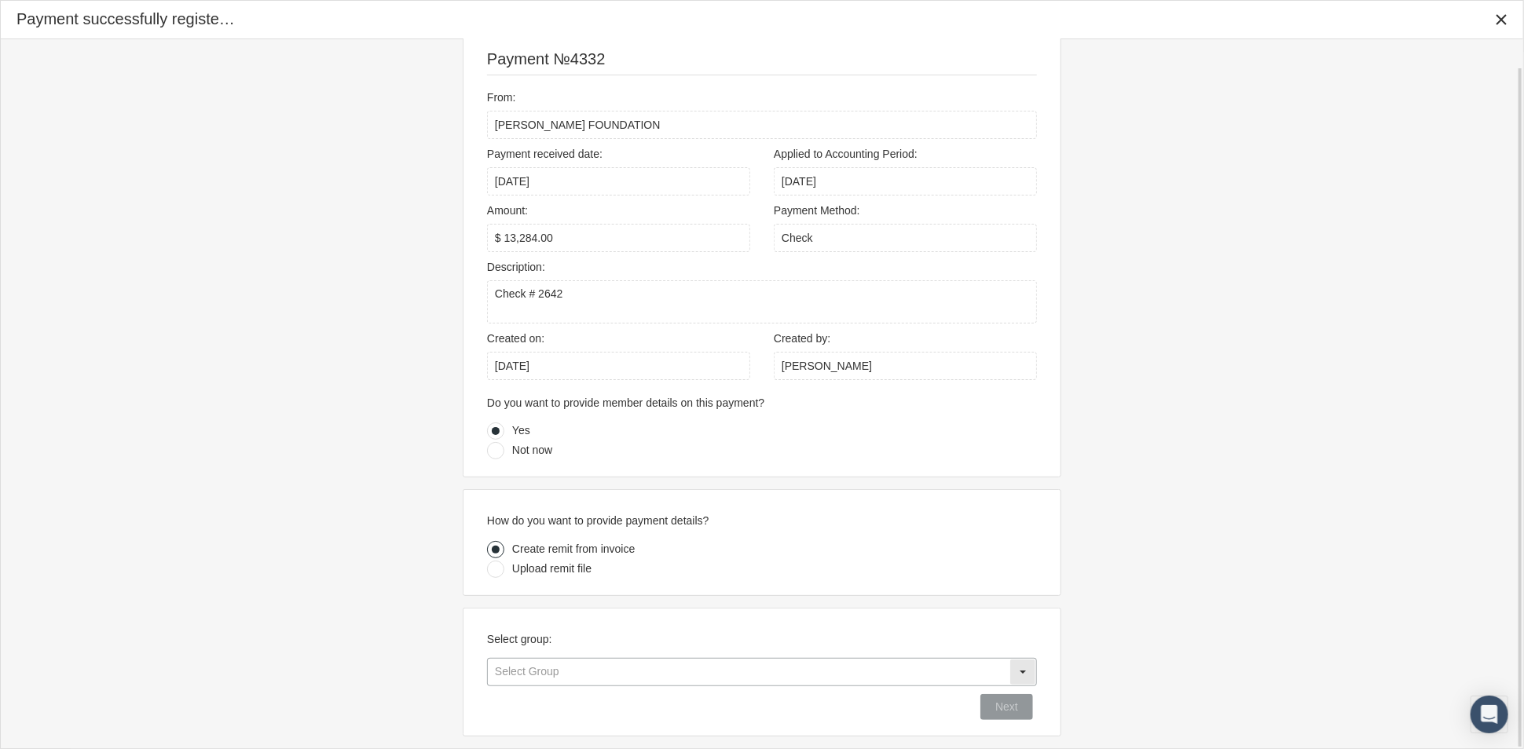
click at [822, 679] on input "text" at bounding box center [749, 672] width 522 height 27
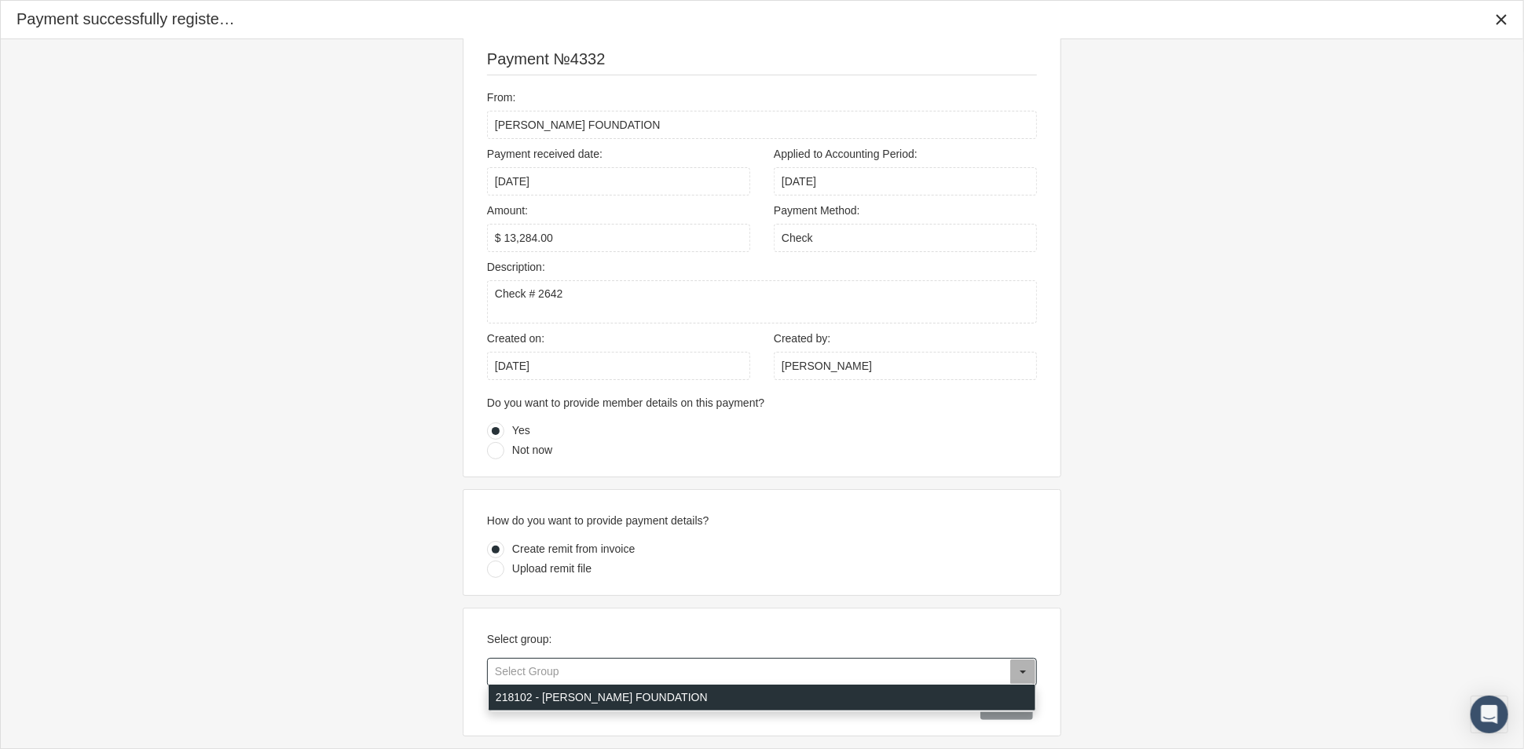
click at [819, 705] on div "218102 - MARAVILLA FOUNDATION" at bounding box center [762, 698] width 547 height 26
type input "218102 - MARAVILLA FOUNDATION"
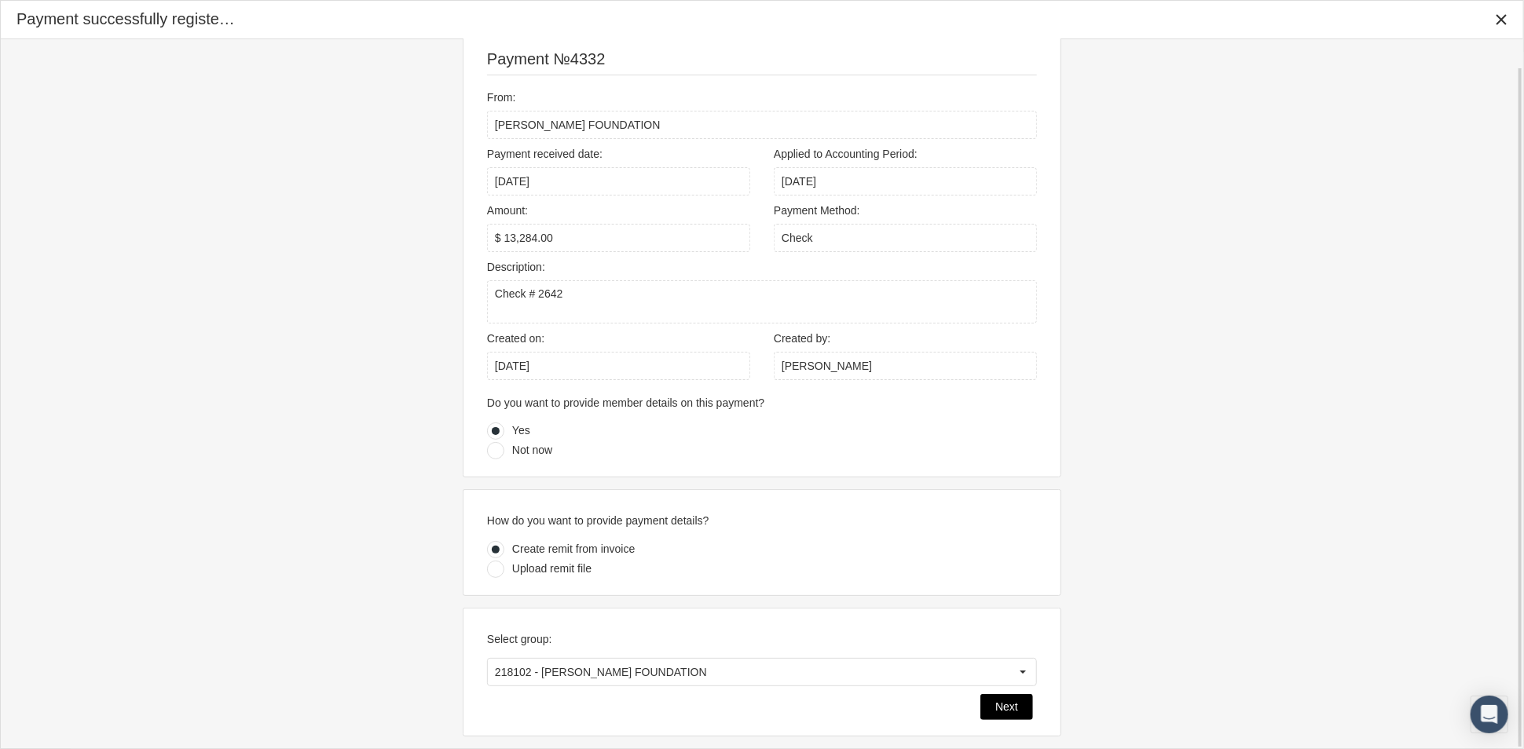
click at [1012, 701] on span "Next" at bounding box center [1006, 707] width 23 height 13
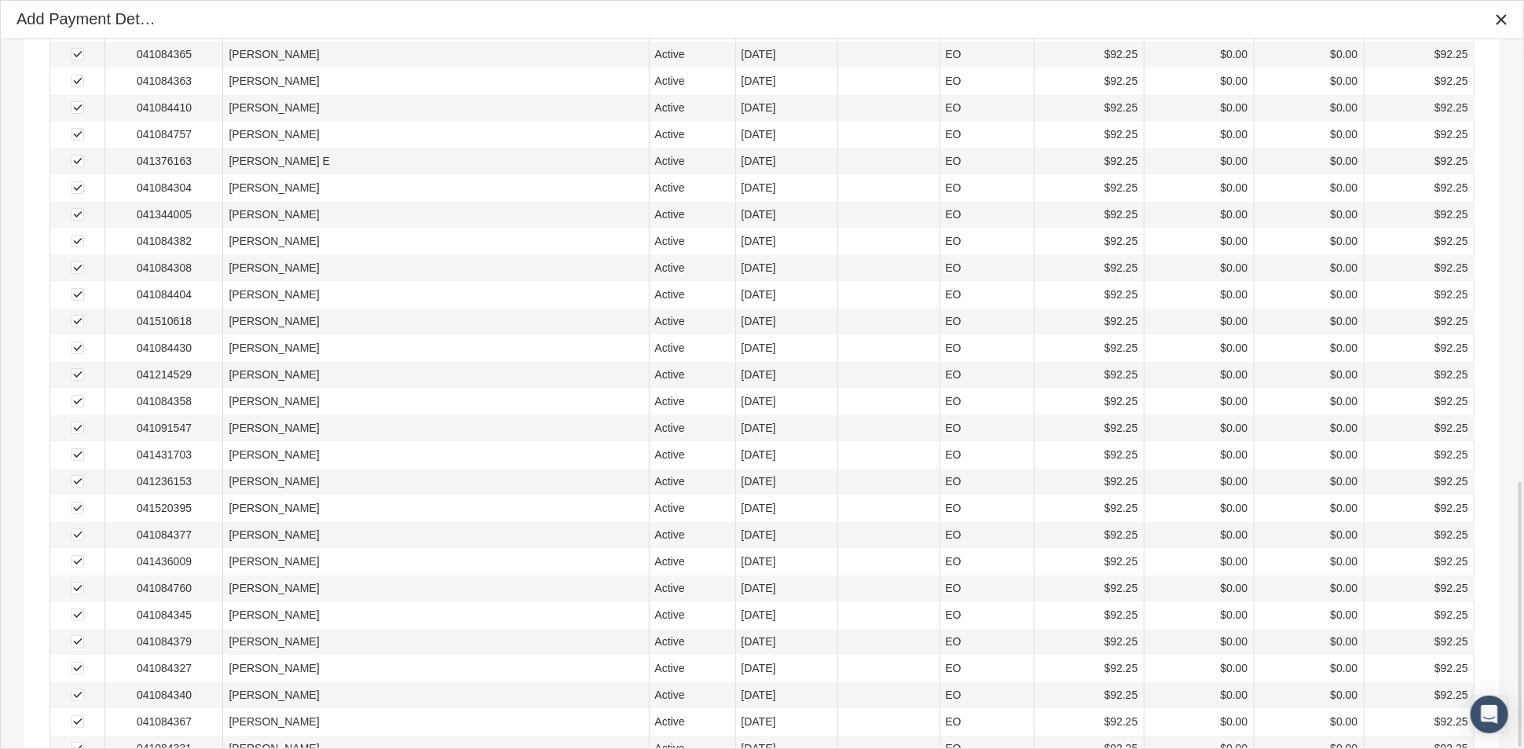
scroll to position [1171, 0]
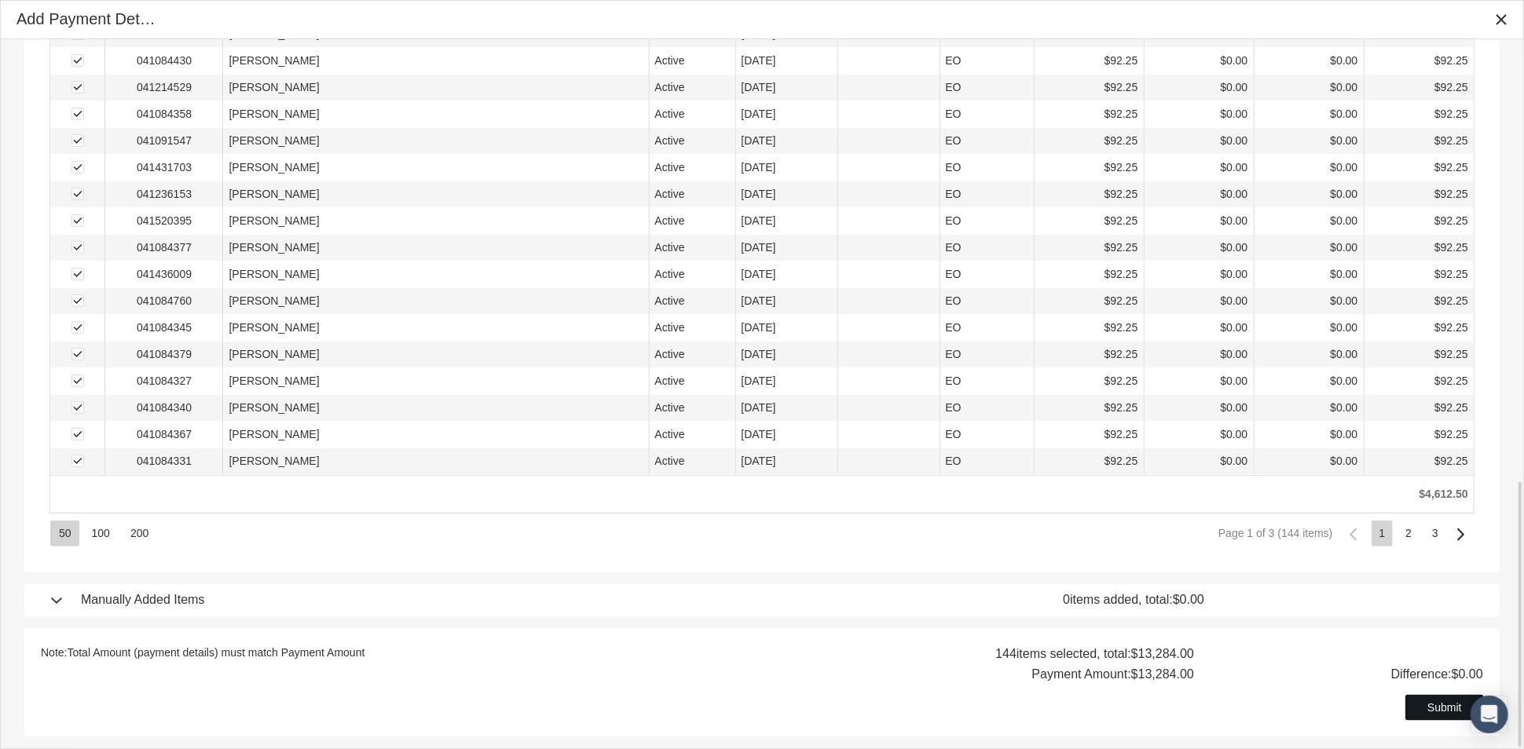
click at [1450, 708] on span "Submit" at bounding box center [1444, 708] width 35 height 13
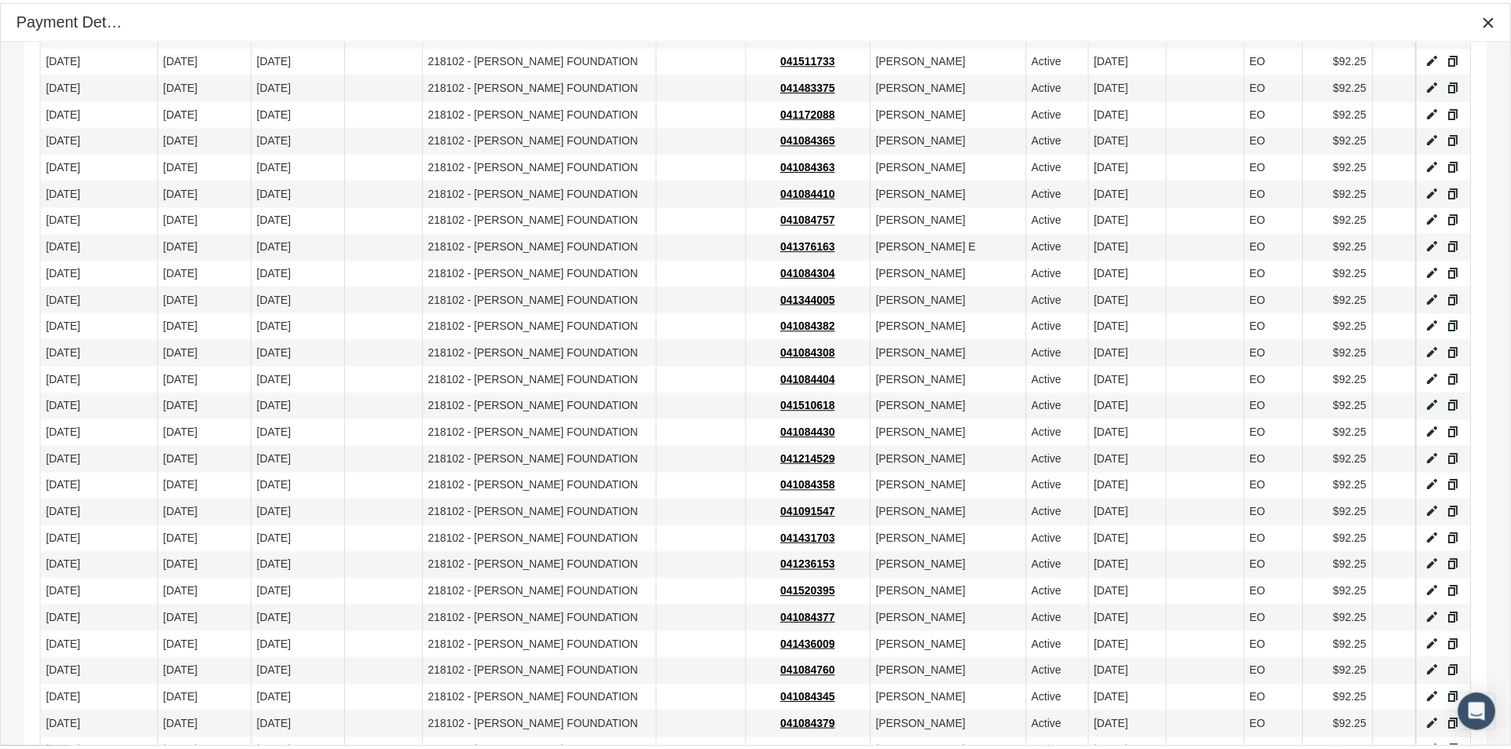
scroll to position [1039, 0]
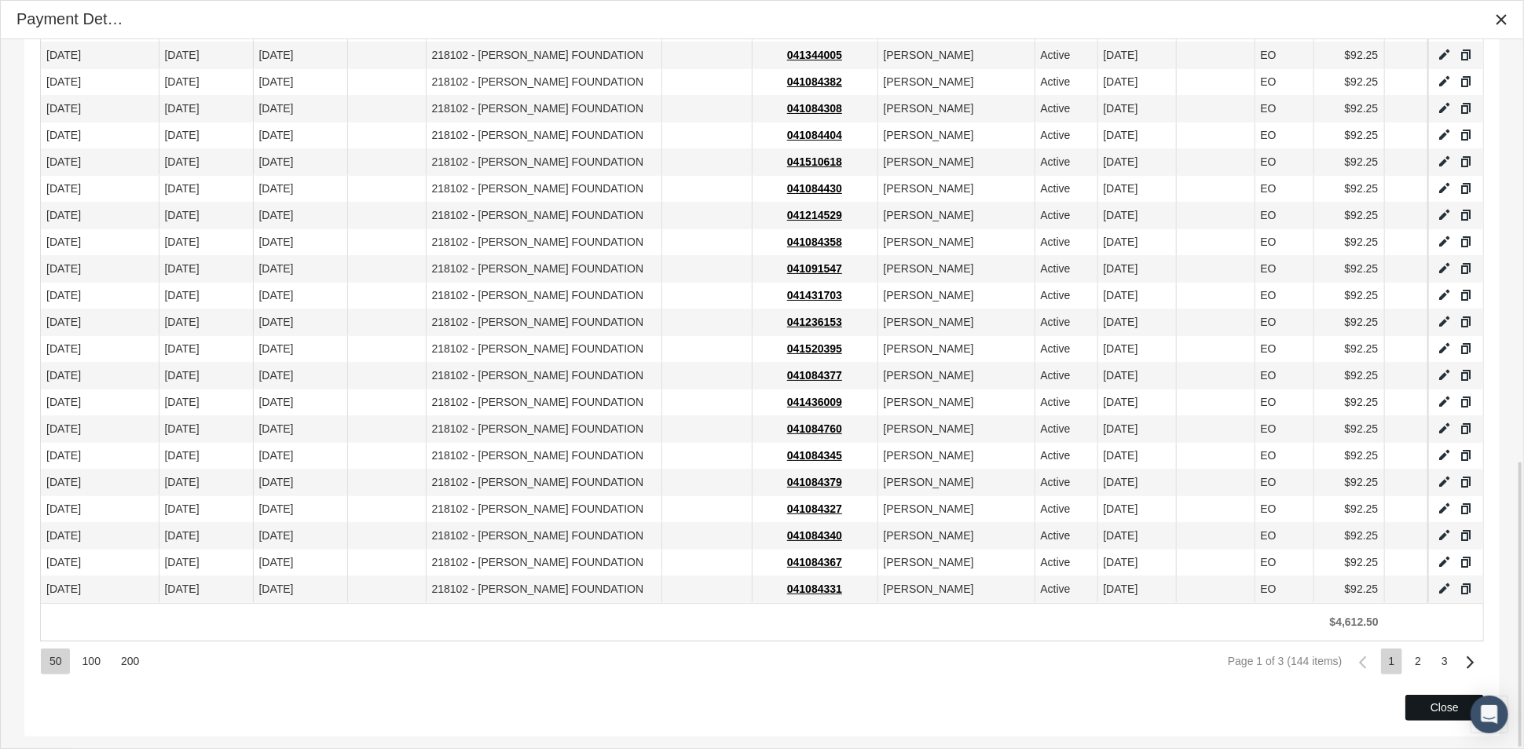
click at [1425, 703] on div "Close" at bounding box center [1444, 708] width 77 height 24
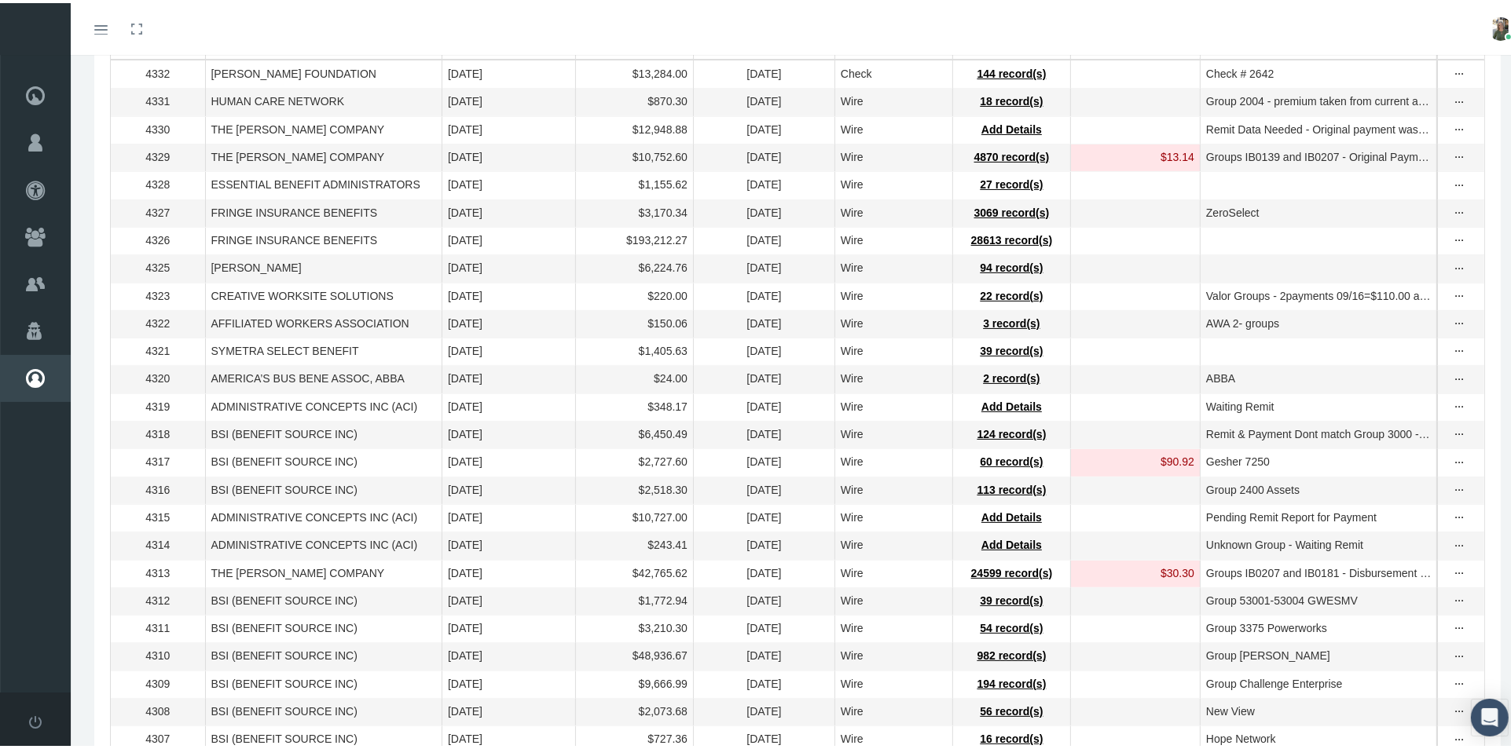
scroll to position [0, 0]
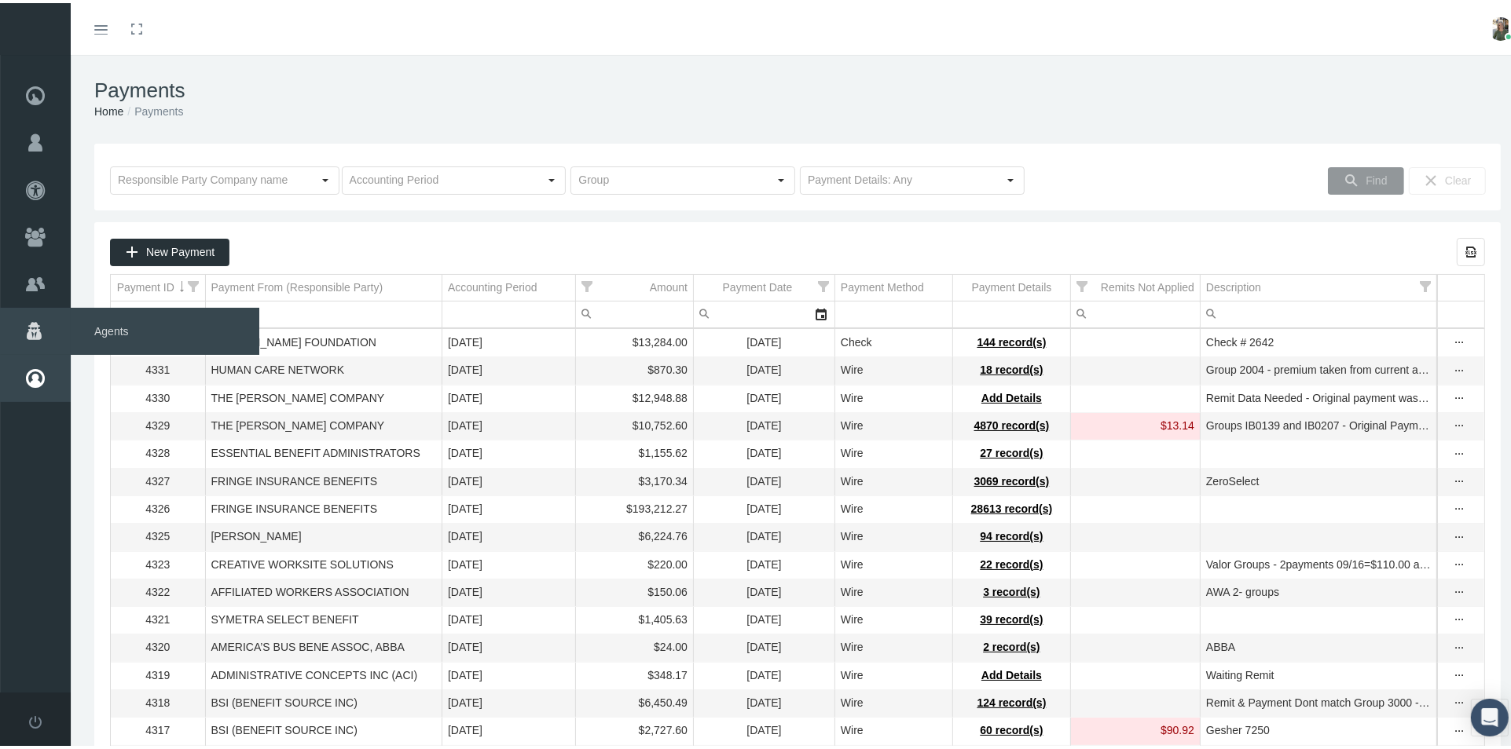
click at [101, 329] on span "Agents" at bounding box center [165, 328] width 189 height 47
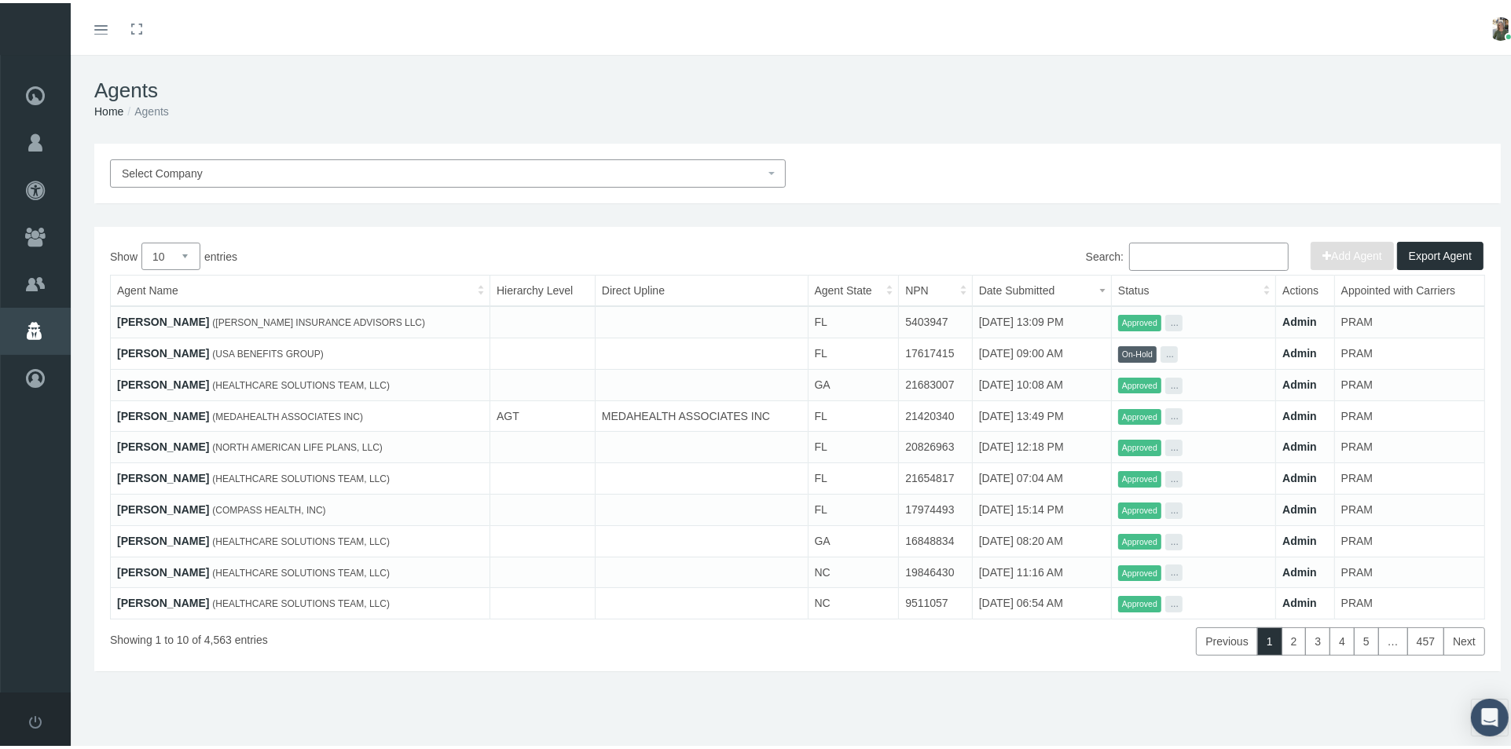
click at [1204, 256] on input "Search:" at bounding box center [1208, 254] width 159 height 28
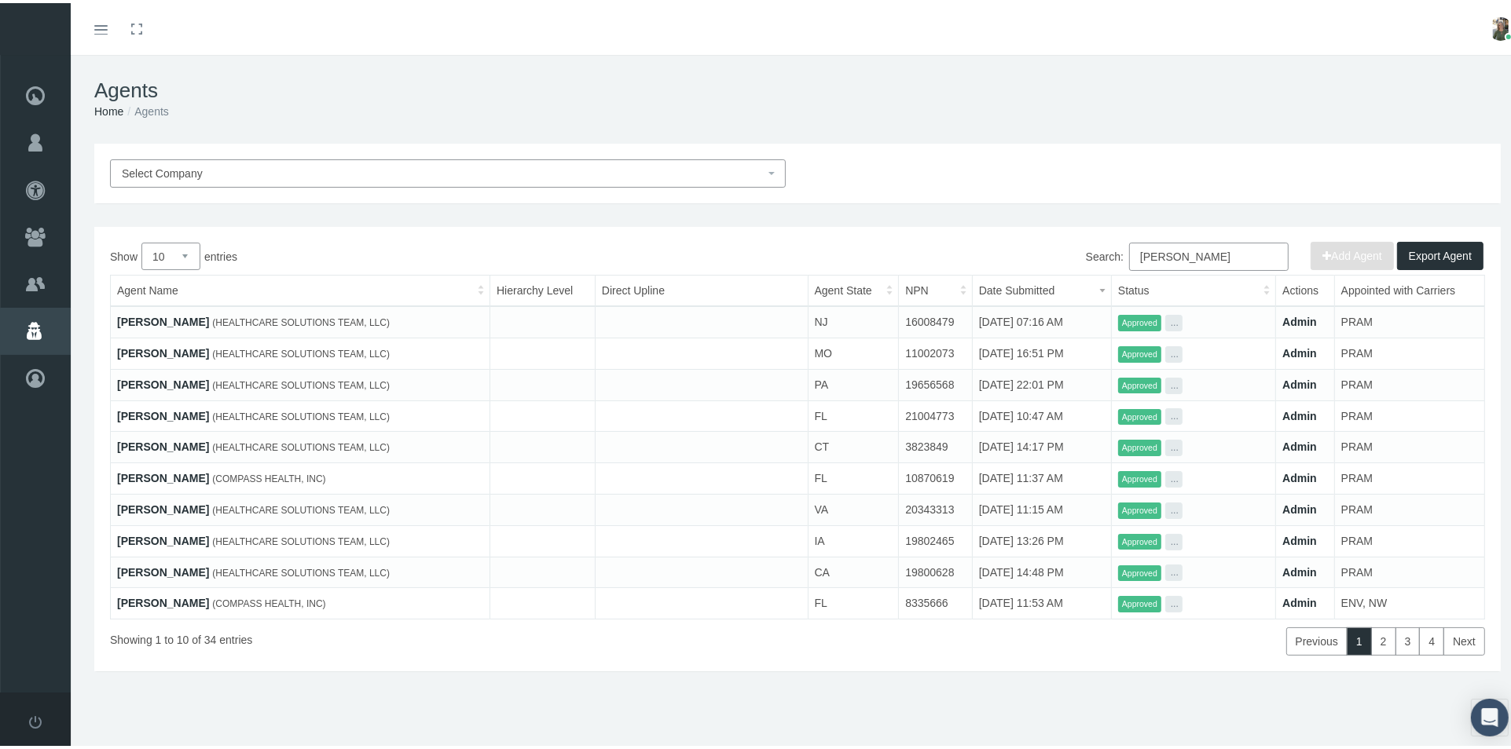
type input "[PERSON_NAME]"
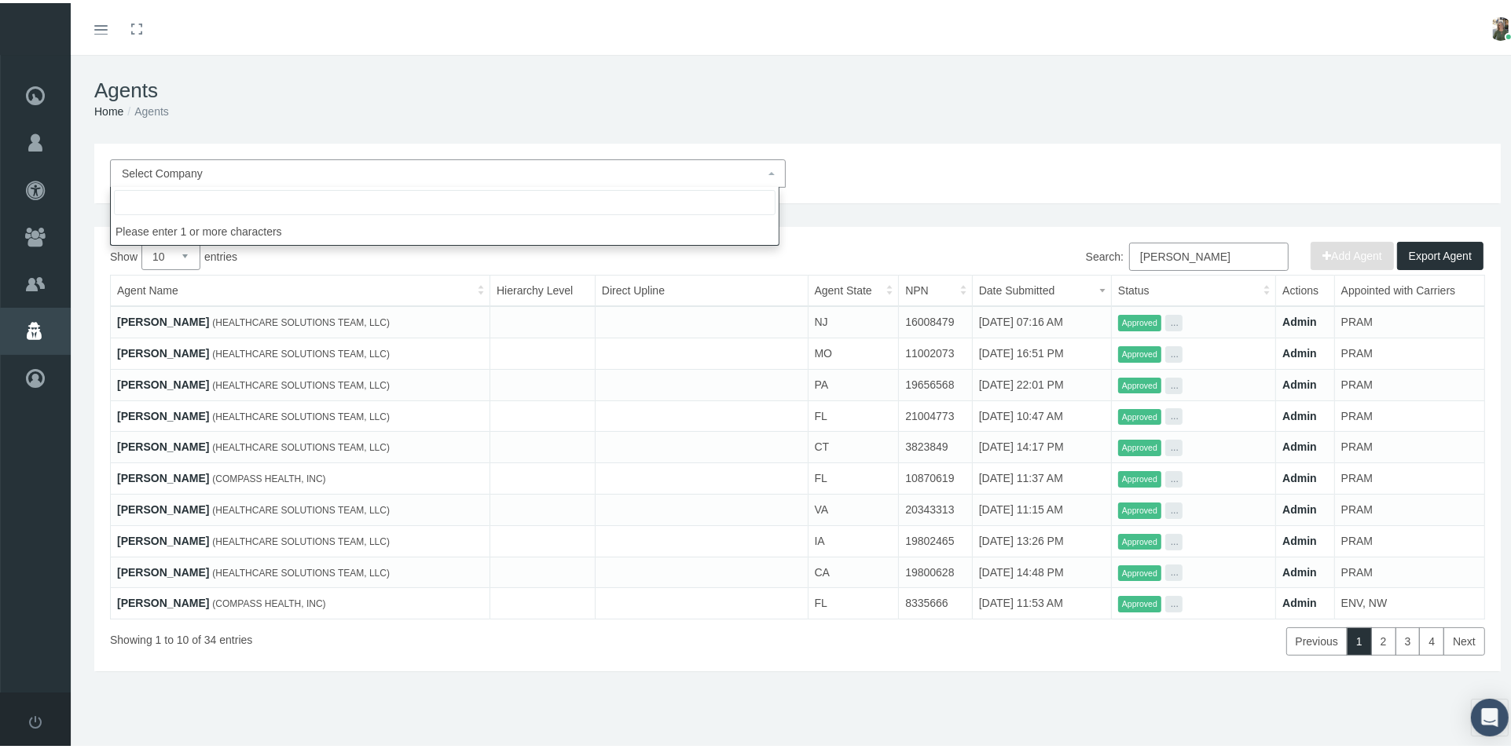
click at [618, 171] on span "Select Company" at bounding box center [443, 170] width 643 height 17
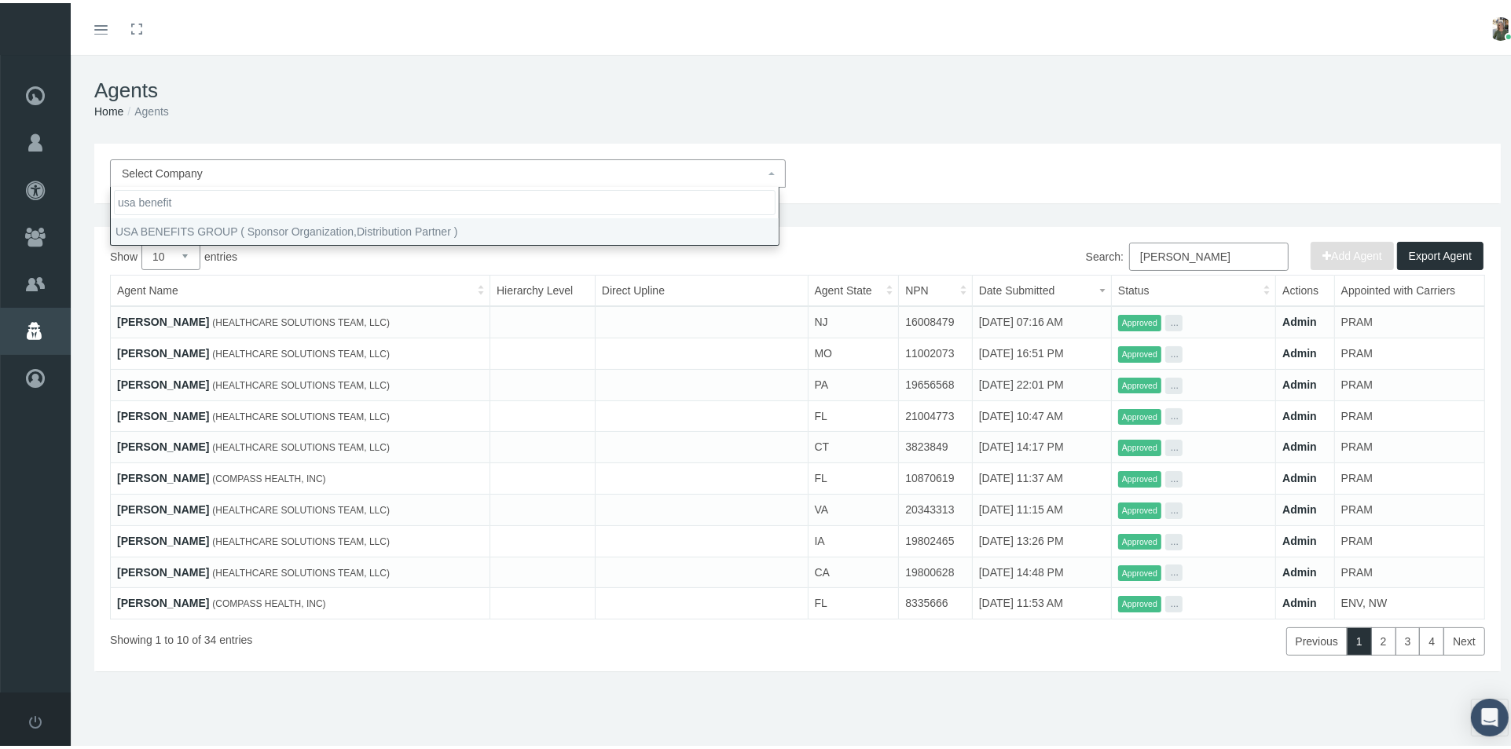
type input "usa benefit"
select select "7668"
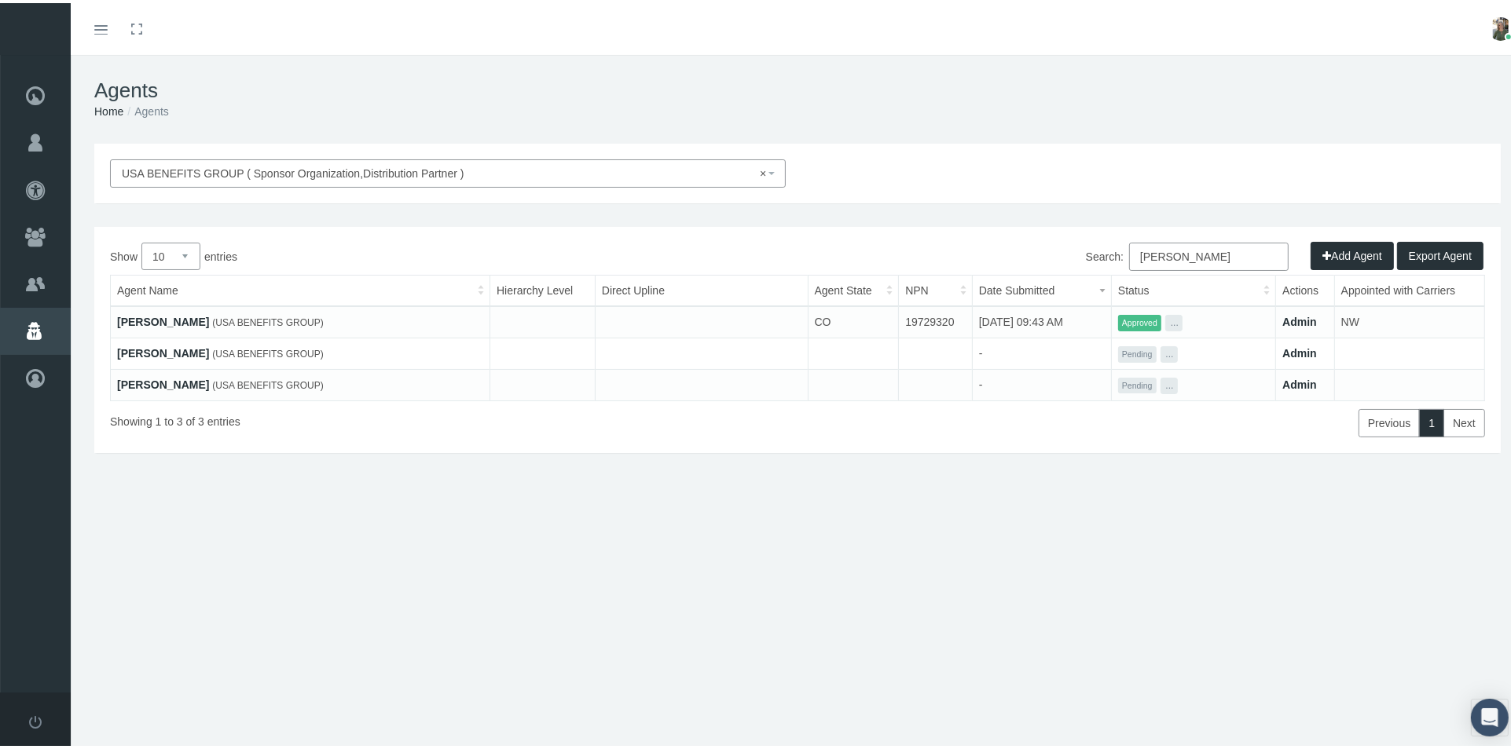
click at [140, 376] on link "[PERSON_NAME]" at bounding box center [163, 382] width 92 height 13
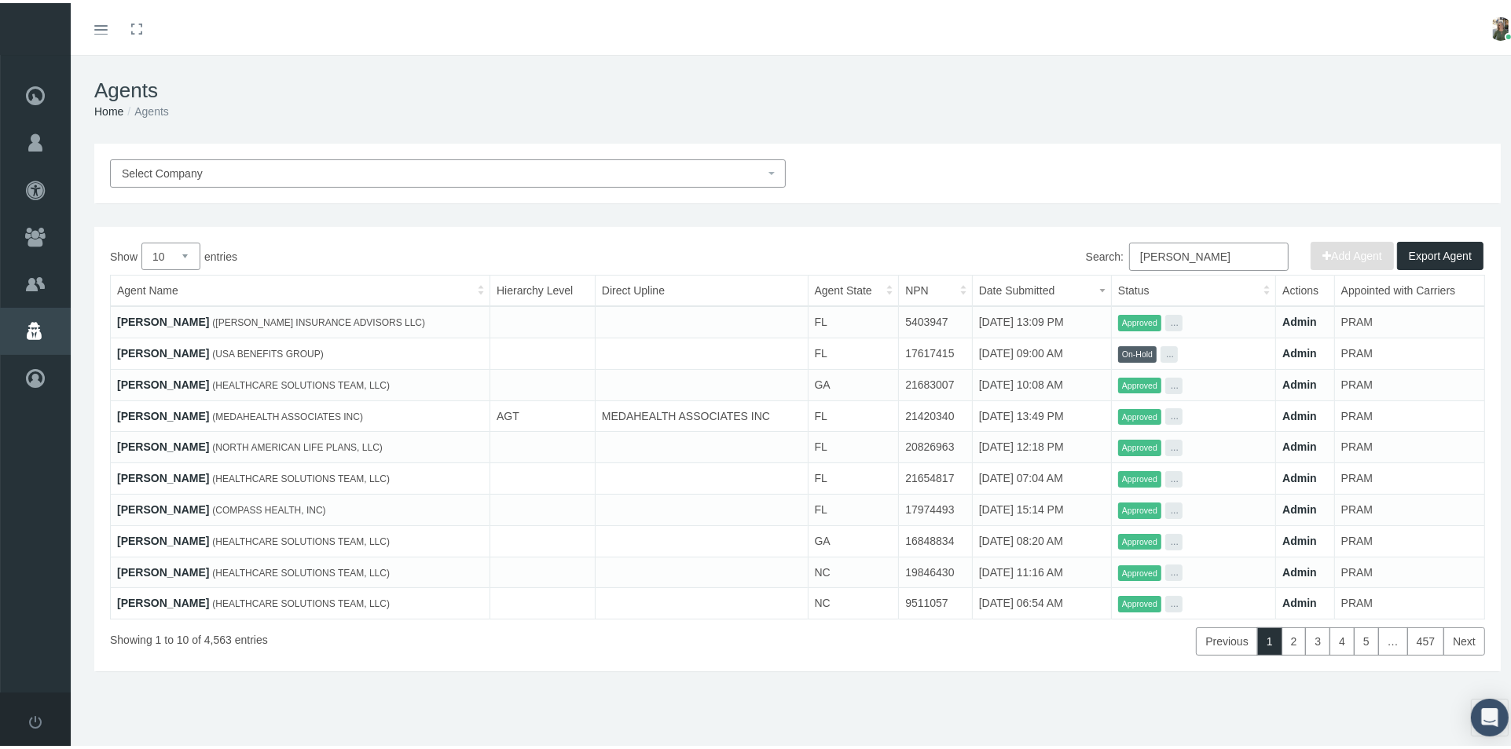
click at [415, 169] on span "Select Company" at bounding box center [443, 170] width 643 height 17
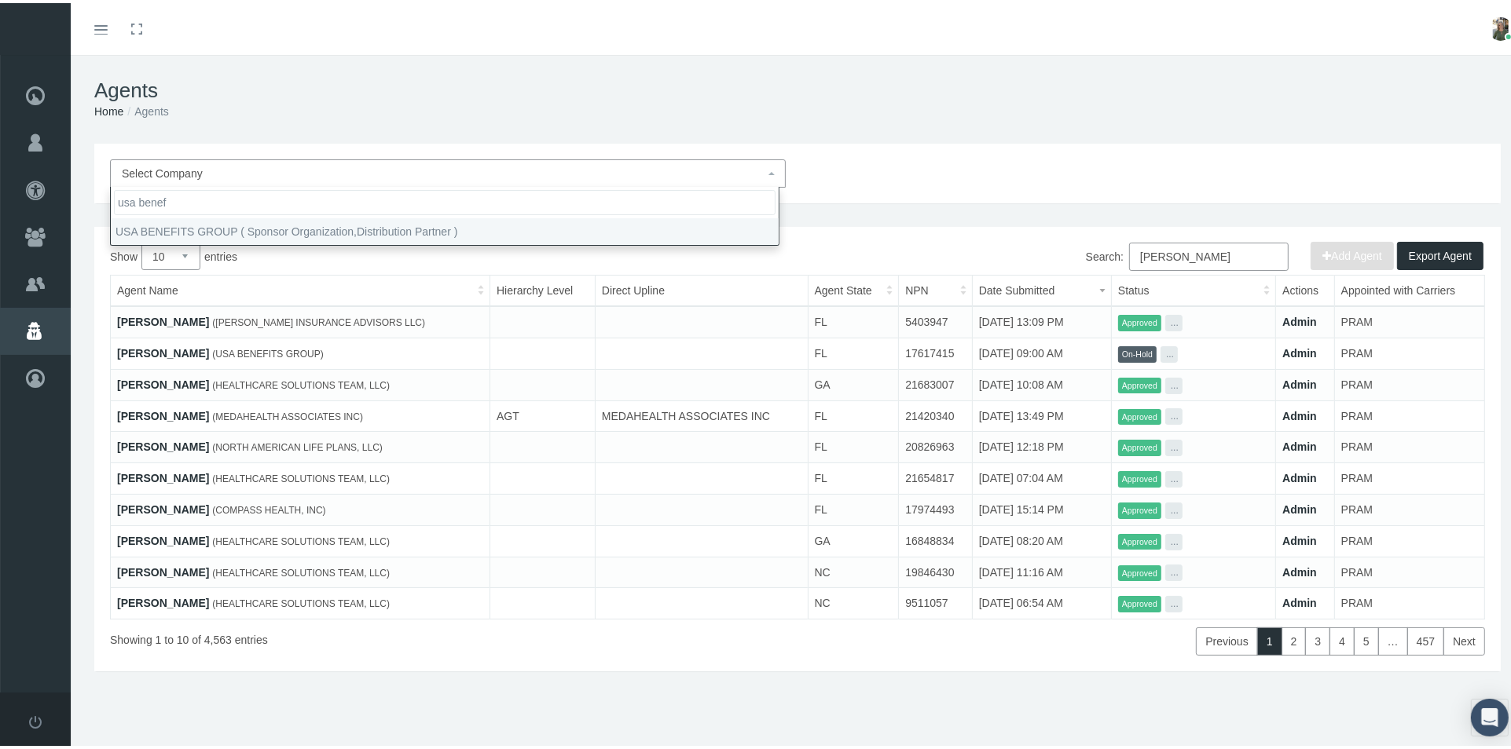
type input "usa benef"
select select "7668"
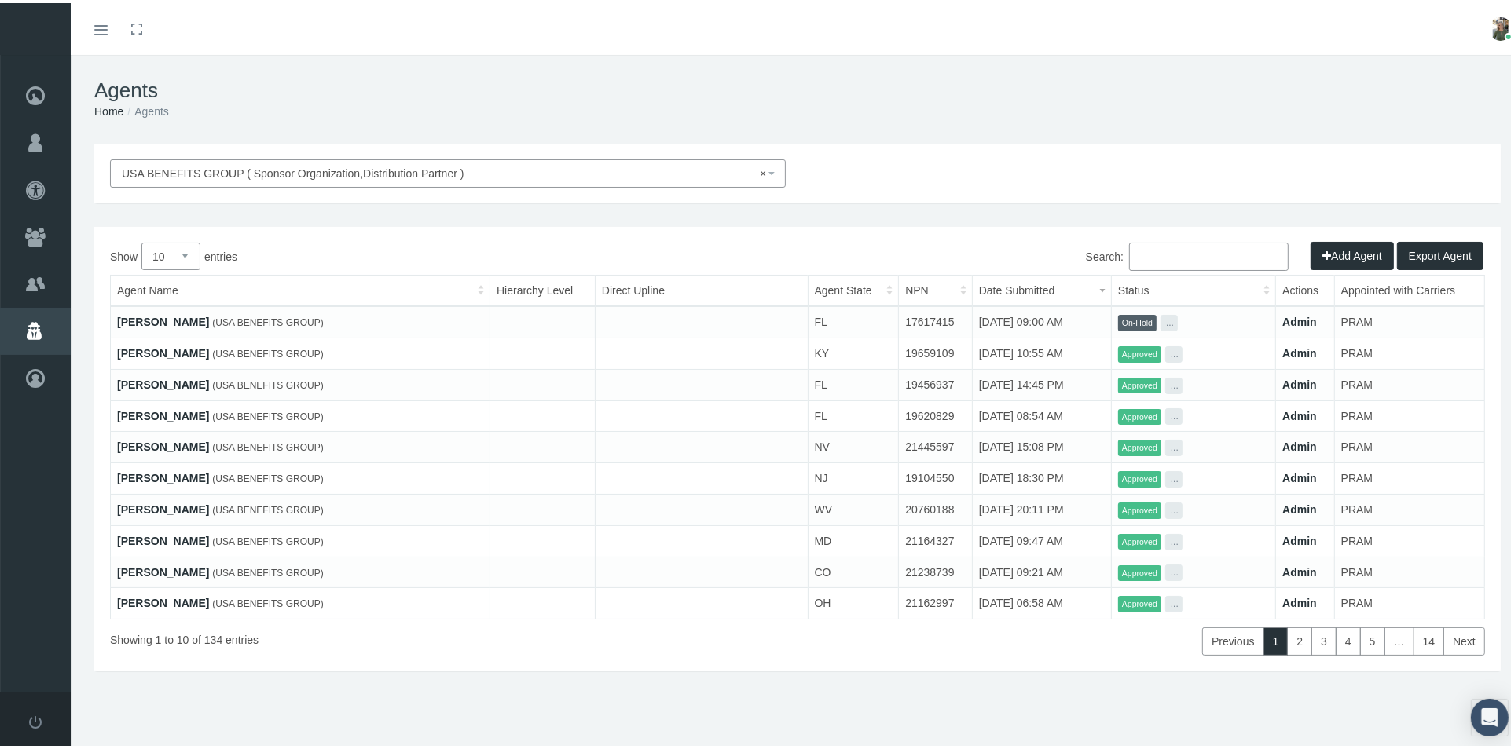
click at [1180, 258] on input "Search:" at bounding box center [1208, 254] width 159 height 28
click at [1151, 247] on input "Search:" at bounding box center [1208, 254] width 159 height 28
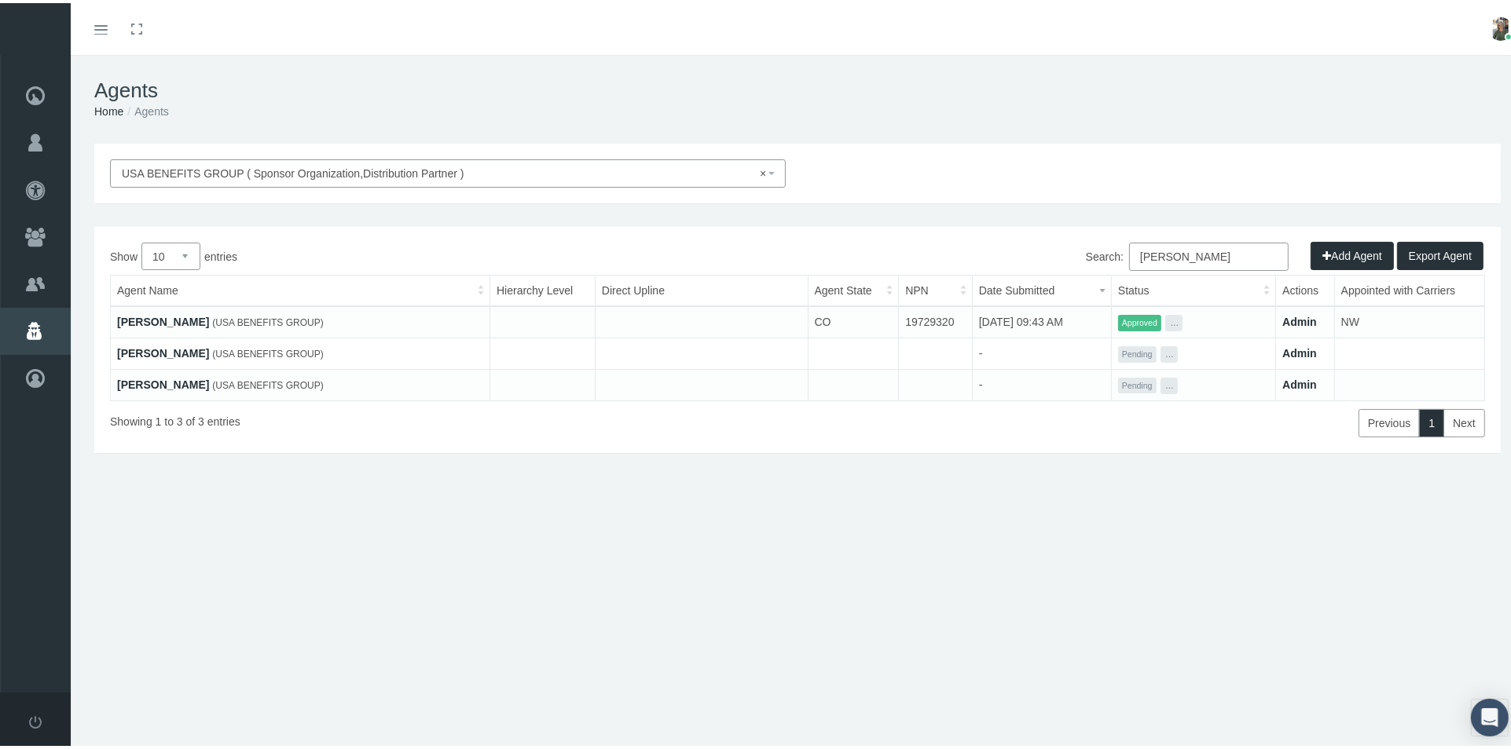
type input "paul"
click at [1161, 383] on button "..." at bounding box center [1168, 383] width 17 height 16
click at [1171, 414] on link "Get Invitation URL" at bounding box center [1193, 419] width 88 height 19
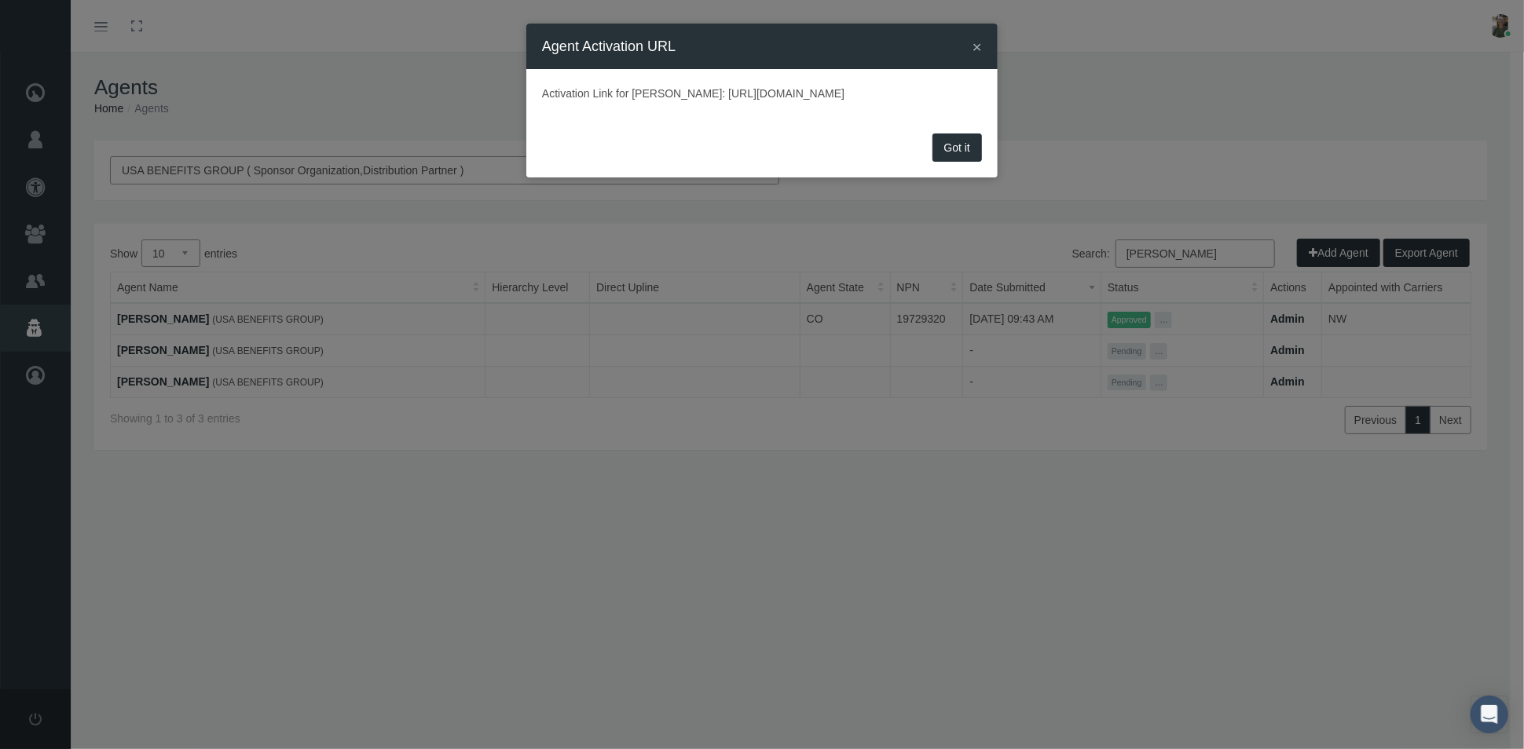
drag, startPoint x: 539, startPoint y: 96, endPoint x: 569, endPoint y: 144, distance: 56.5
click at [821, 128] on div "Activation Link for Paul Bopp: https://prod.pram.com/processuser/5fefada117db4a…" at bounding box center [761, 99] width 471 height 60
copy p "Activation Link for Paul Bopp: https://prod.pram.com/processuser/5fefada117db4a…"
drag, startPoint x: 757, startPoint y: 143, endPoint x: 771, endPoint y: 144, distance: 13.4
click at [759, 129] on div "Activation Link for Paul Bopp: https://prod.pram.com/processuser/5fefada117db4a…" at bounding box center [761, 99] width 471 height 60
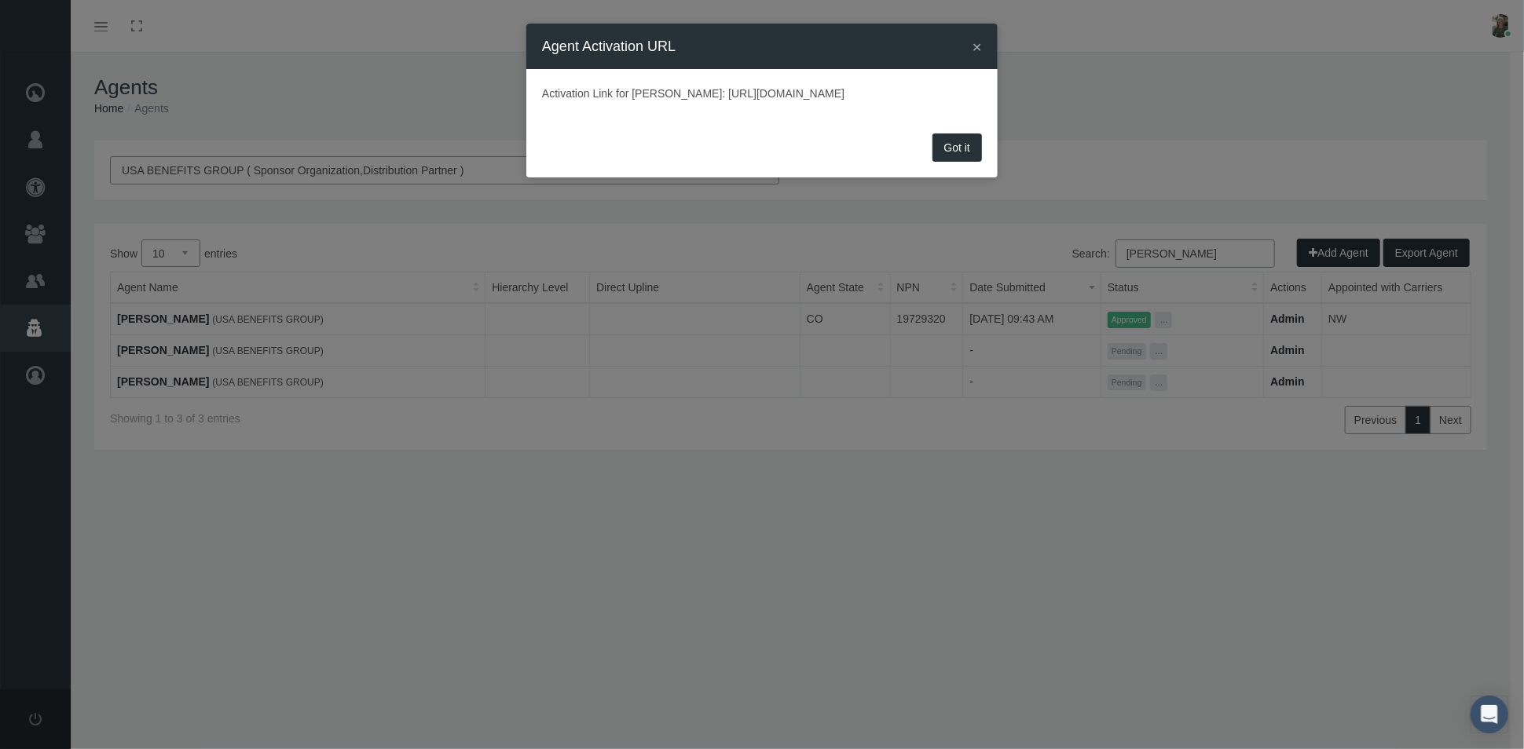
click at [888, 102] on p "Activation Link for Paul Bopp: https://prod.pram.com/processuser/5fefada117db4a…" at bounding box center [762, 93] width 440 height 17
drag, startPoint x: 900, startPoint y: 110, endPoint x: 549, endPoint y: 107, distance: 351.2
click at [523, 97] on div "× Agent Activation URL Activation Link for Paul Bopp: https://prod.pram.com/pro…" at bounding box center [762, 374] width 1524 height 749
copy p "Activation Link for Paul Bopp: https://prod.pram.com/processuser/5fefada117db4a…"
click at [969, 162] on button "Got it" at bounding box center [957, 148] width 49 height 28
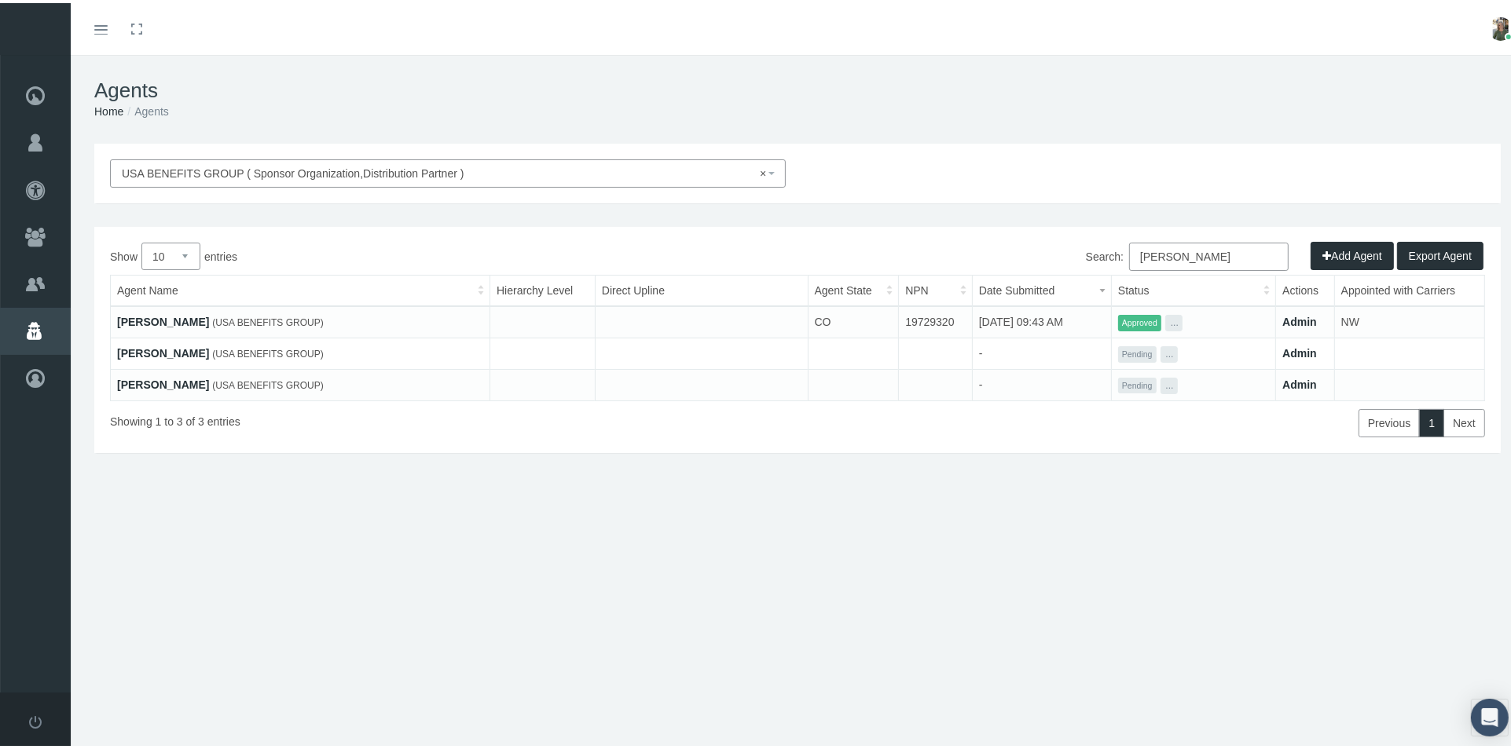
click at [167, 384] on link "[PERSON_NAME]" at bounding box center [163, 382] width 92 height 13
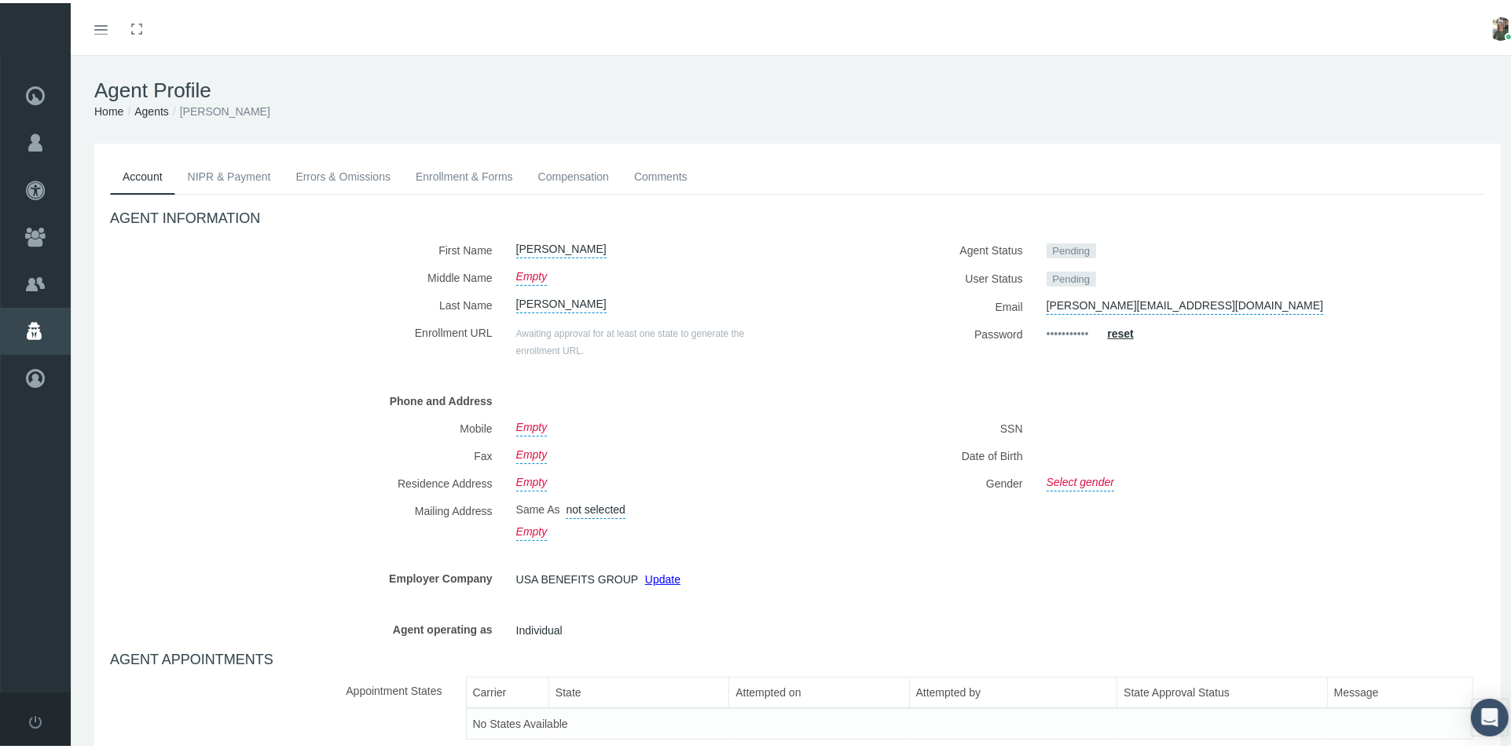
click at [1201, 298] on div "[PERSON_NAME][EMAIL_ADDRESS][DOMAIN_NAME]" at bounding box center [1232, 303] width 394 height 27
click at [1238, 401] on div "Phone and Address" at bounding box center [797, 397] width 1398 height 27
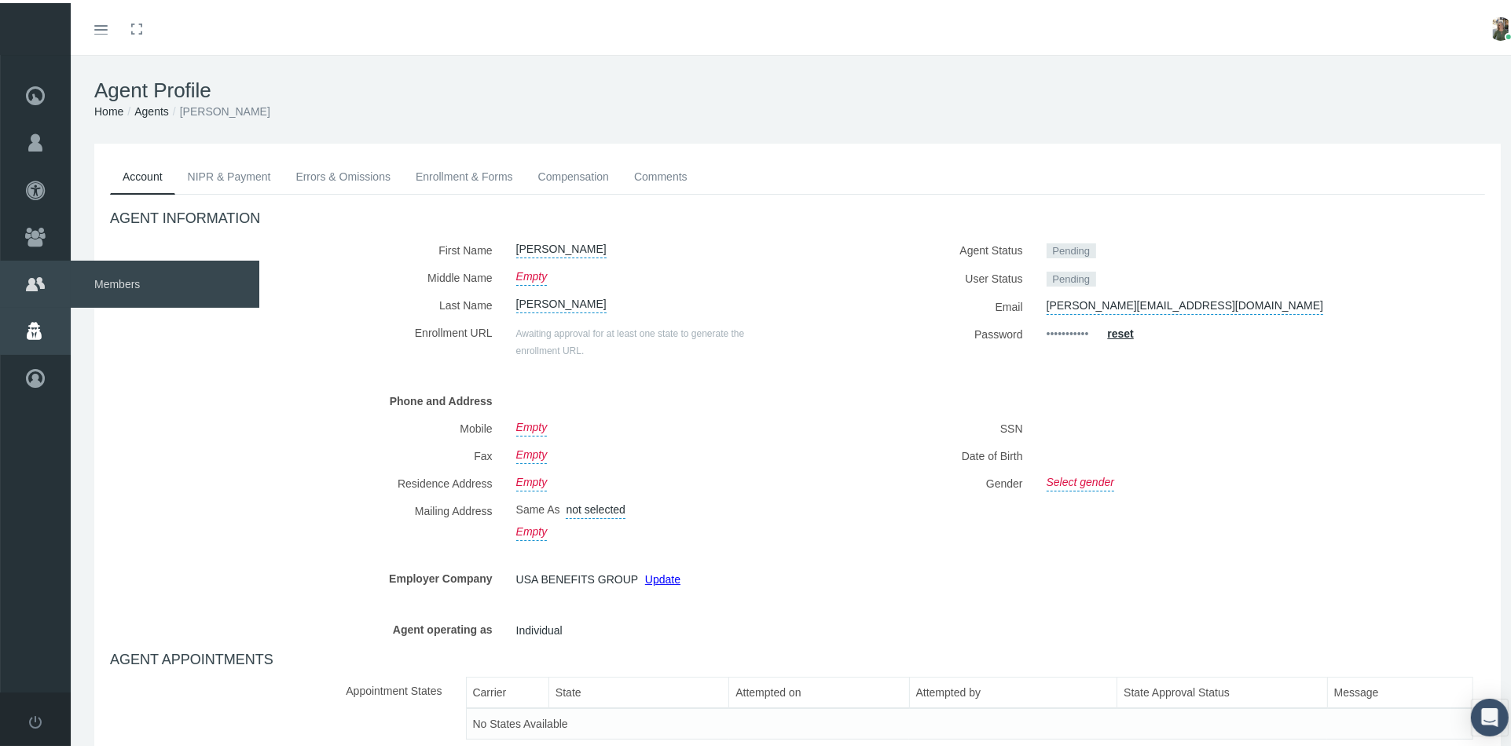
click at [110, 280] on span "Members" at bounding box center [165, 281] width 189 height 47
